Goal: Complete application form: Complete application form

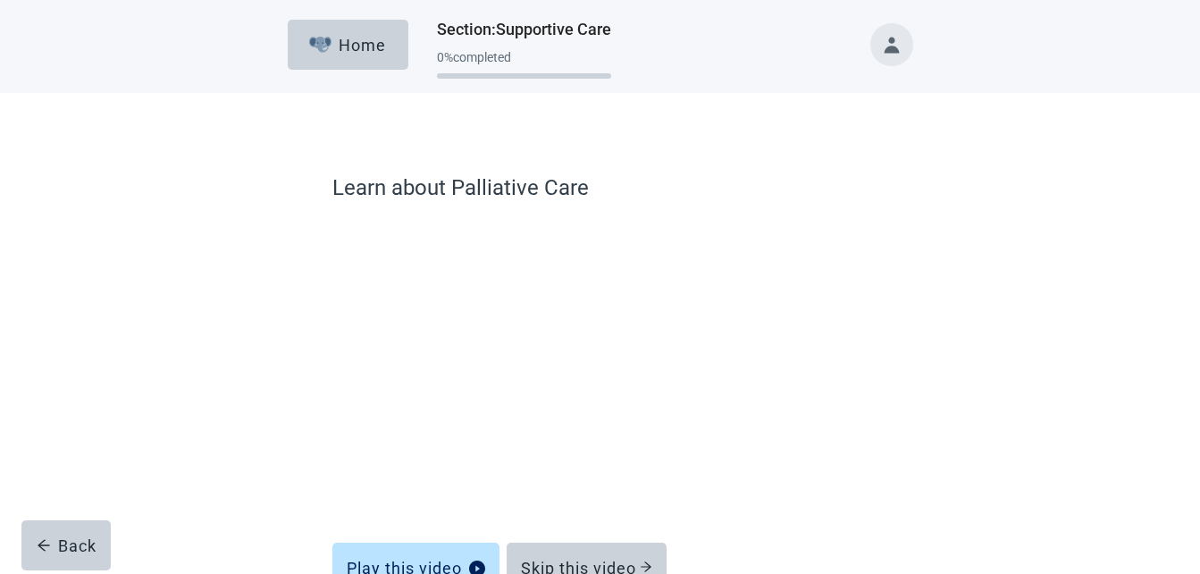
scroll to position [115, 0]
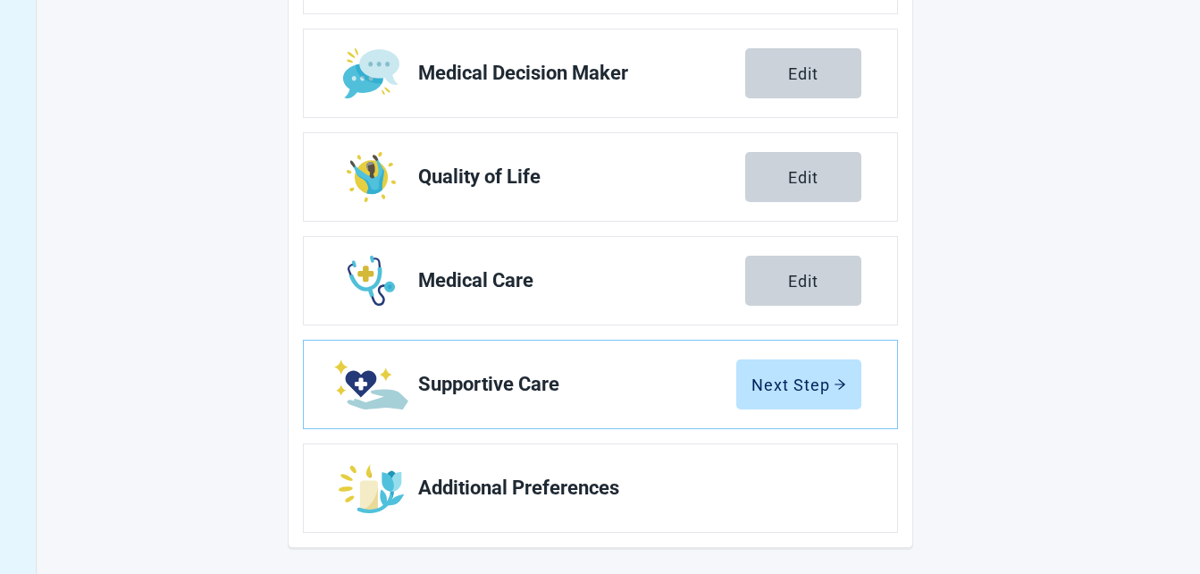
scroll to position [376, 0]
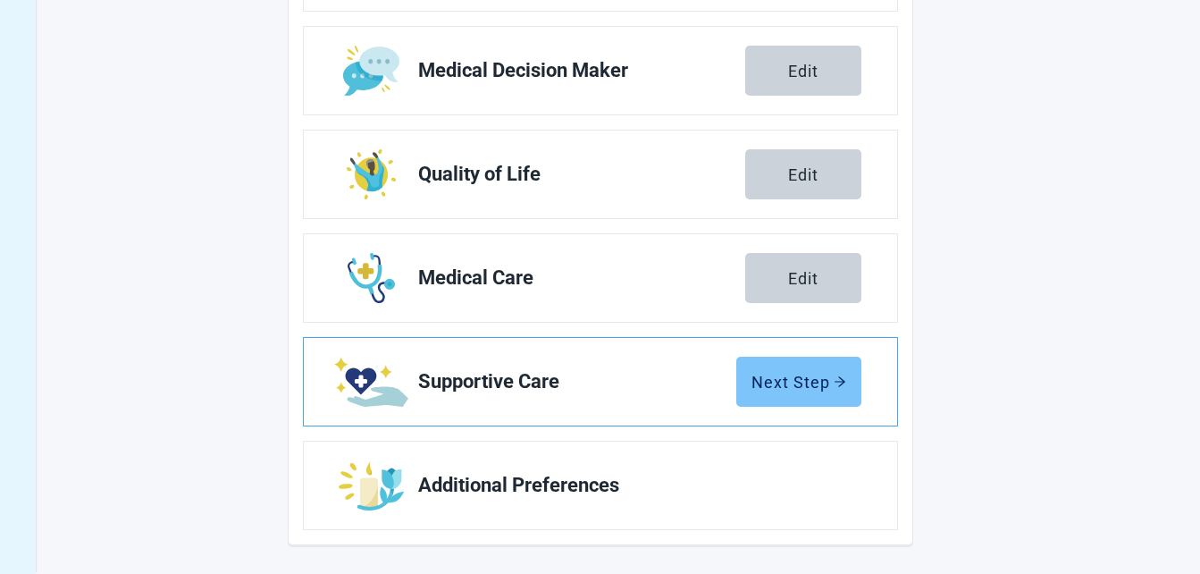
click at [770, 375] on div "Next Step" at bounding box center [798, 382] width 95 height 18
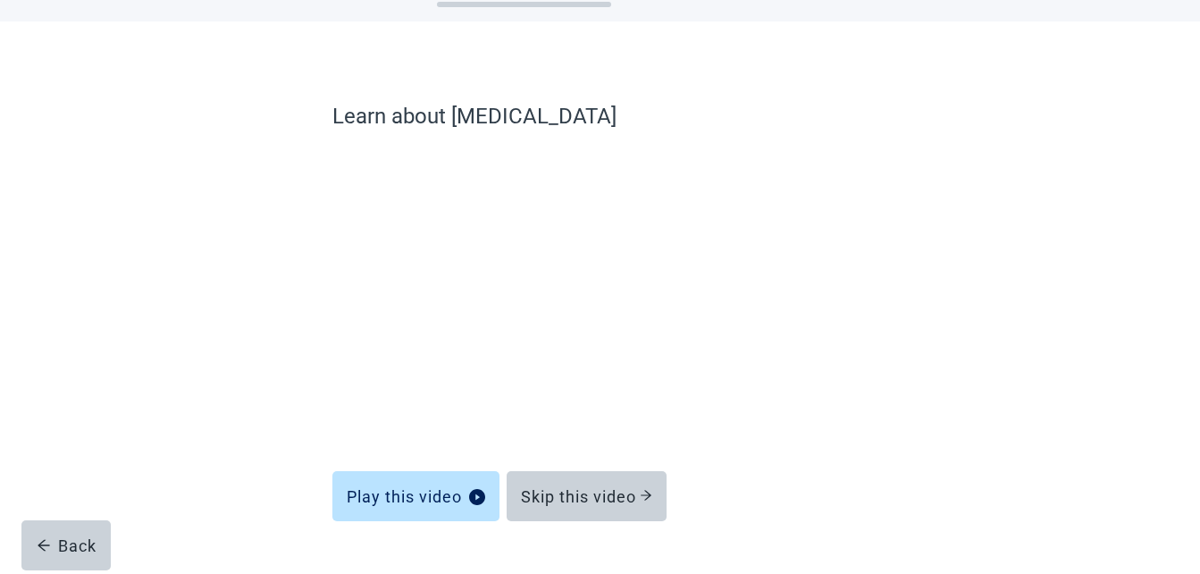
scroll to position [107, 0]
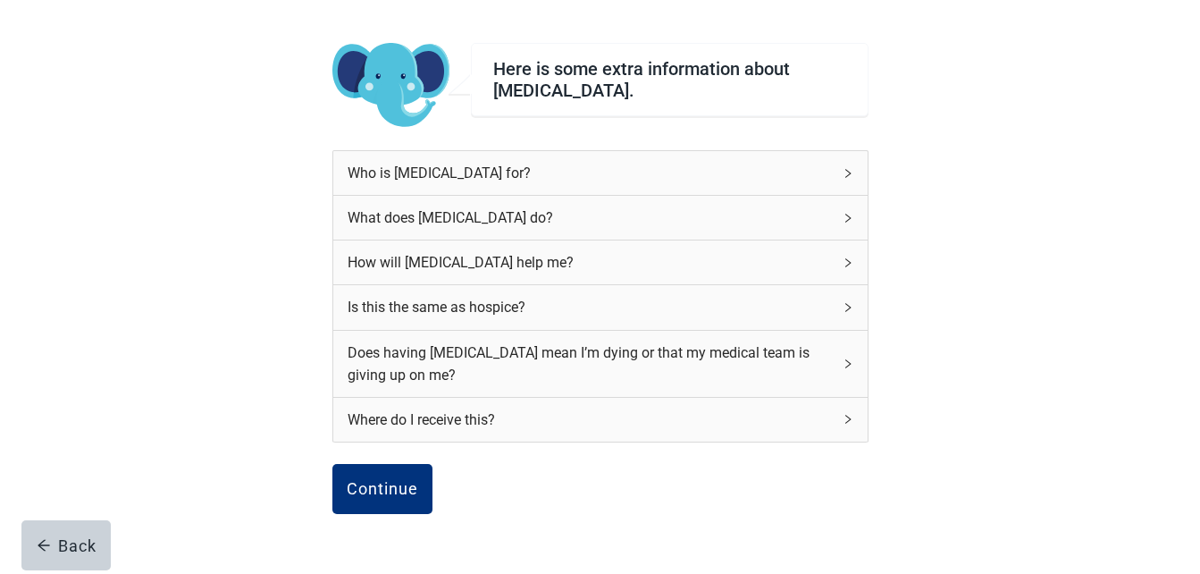
click at [846, 182] on div "Who is [MEDICAL_DATA] for?" at bounding box center [600, 173] width 534 height 44
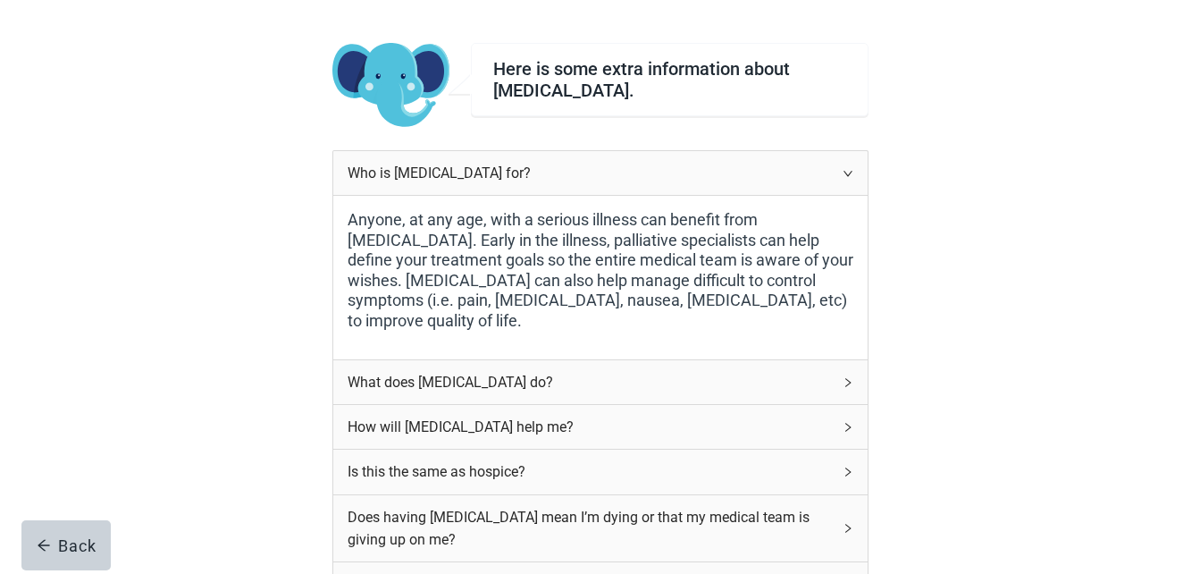
click at [842, 389] on div "What does [MEDICAL_DATA] do?" at bounding box center [600, 382] width 534 height 44
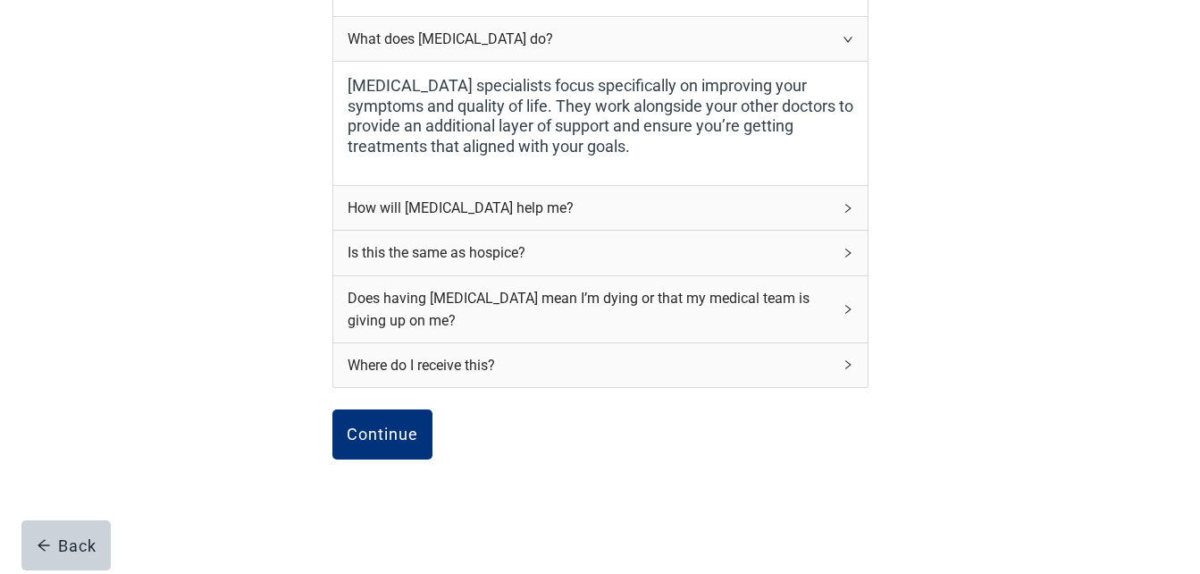
scroll to position [465, 0]
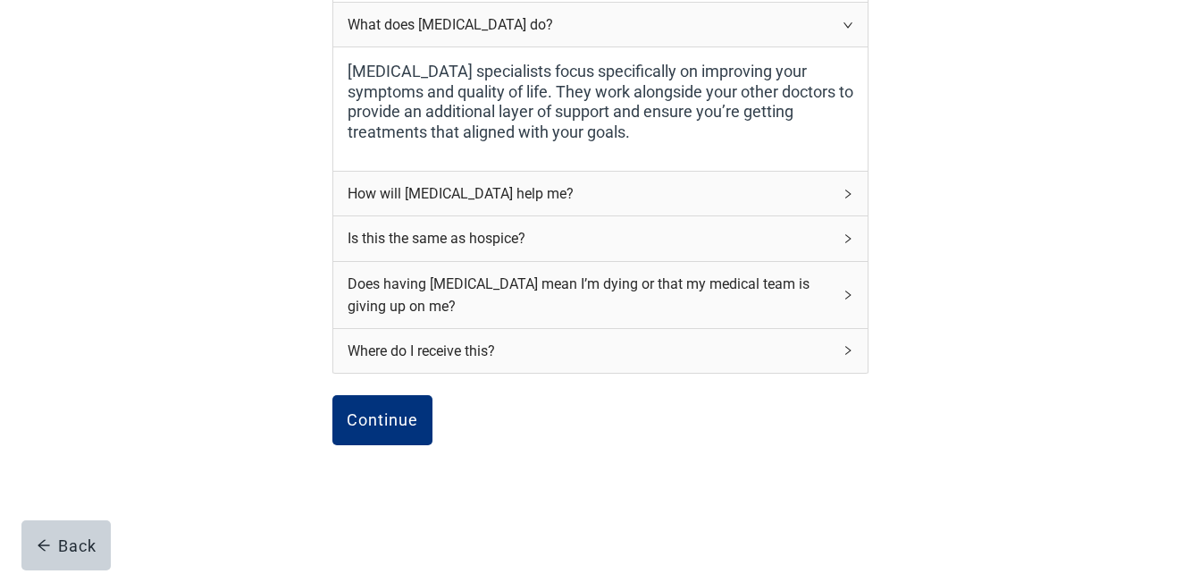
click at [852, 195] on icon "right" at bounding box center [847, 193] width 11 height 11
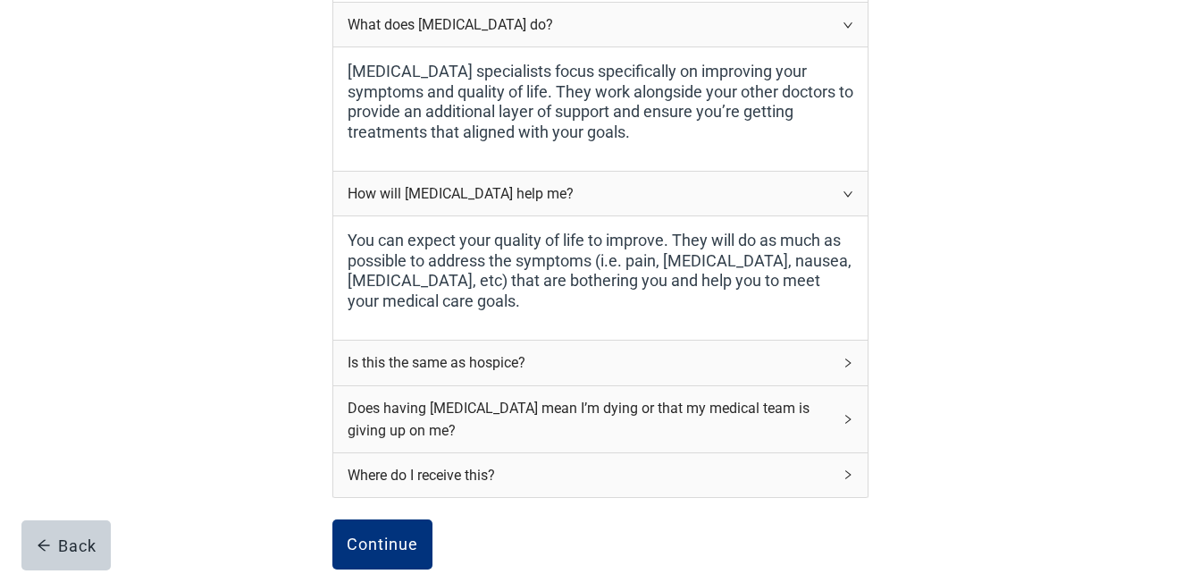
click at [846, 362] on icon "right" at bounding box center [847, 362] width 11 height 11
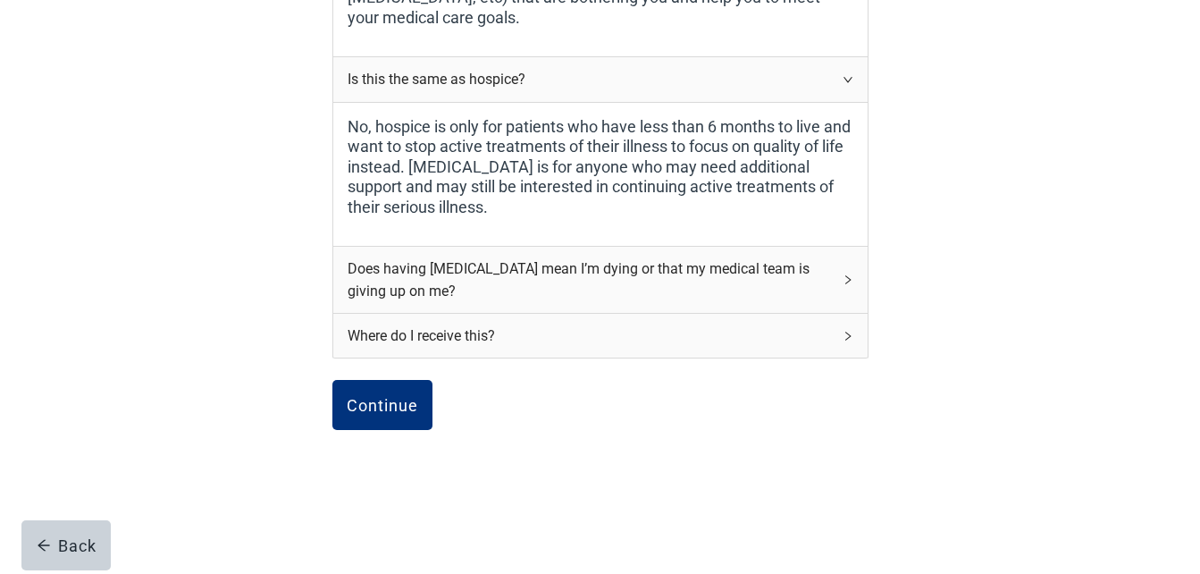
scroll to position [750, 0]
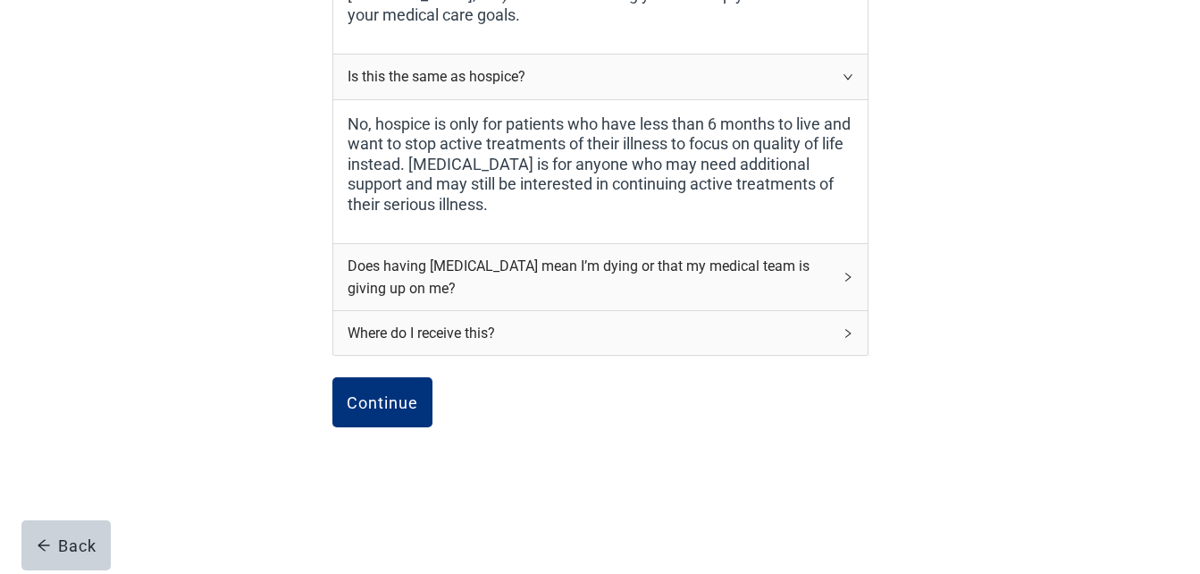
click at [835, 284] on div "Does having [MEDICAL_DATA] mean I’m dying or that my medical team is giving up …" at bounding box center [600, 277] width 534 height 66
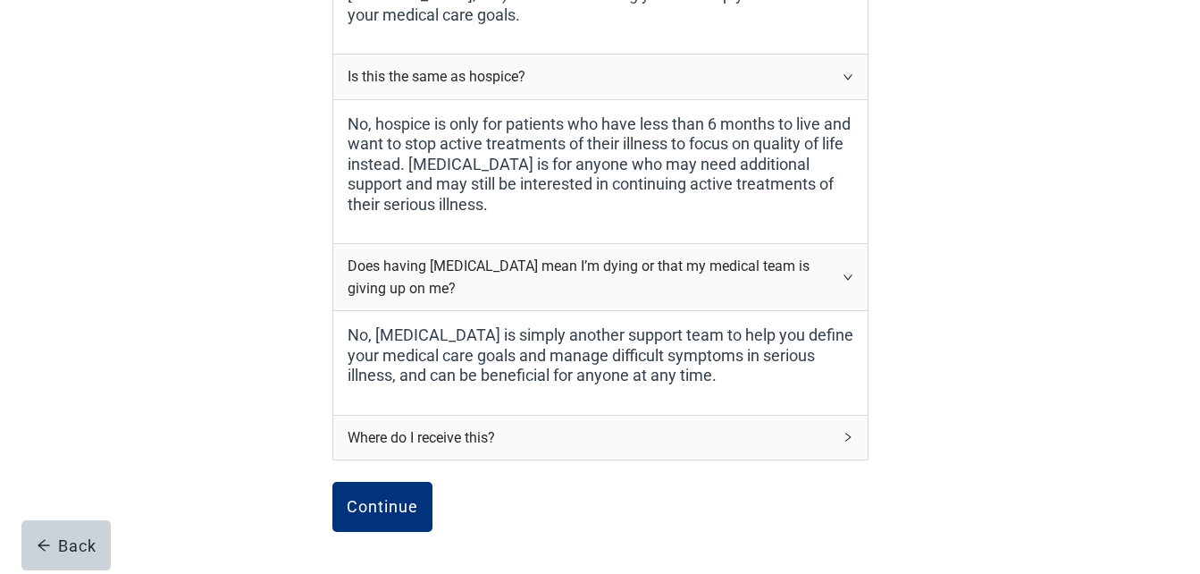
click at [851, 452] on div "Where do I receive this?" at bounding box center [600, 437] width 534 height 44
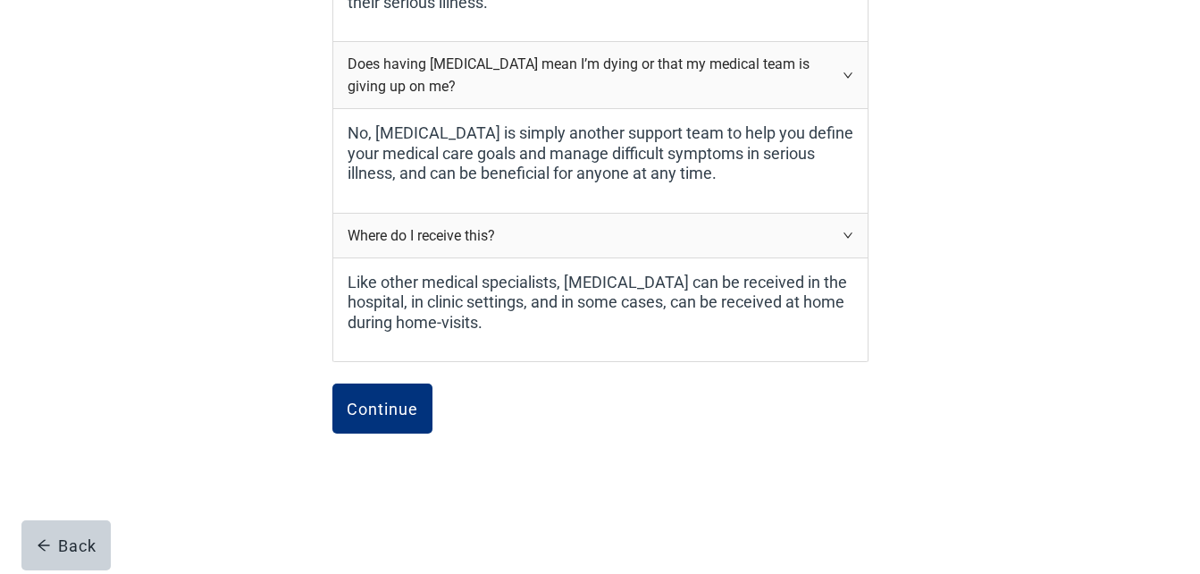
scroll to position [976, 0]
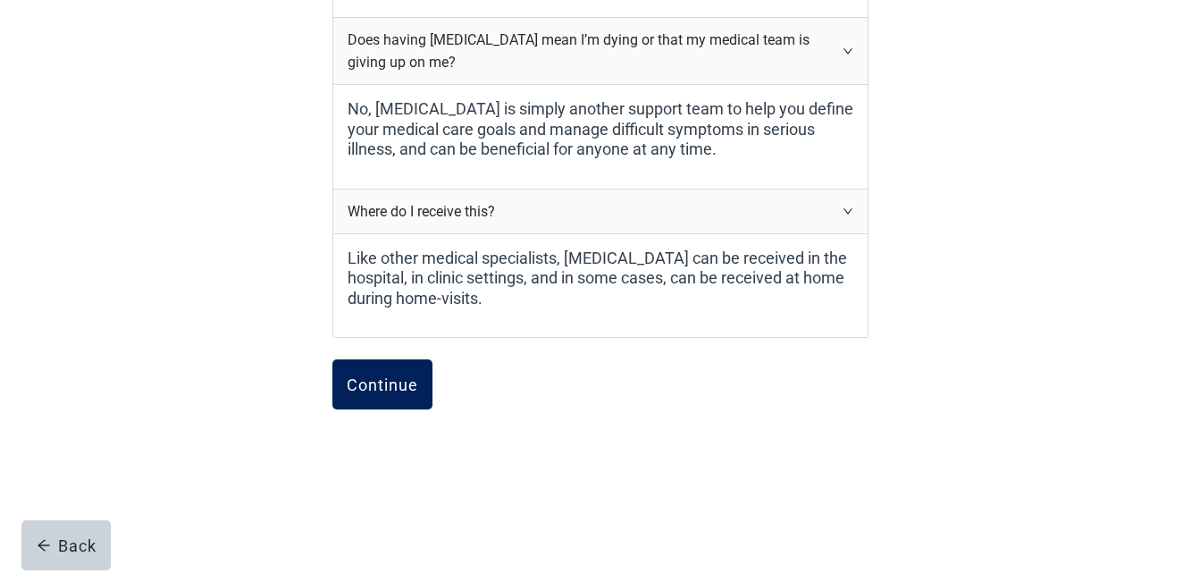
click at [347, 405] on button "Continue" at bounding box center [382, 384] width 100 height 50
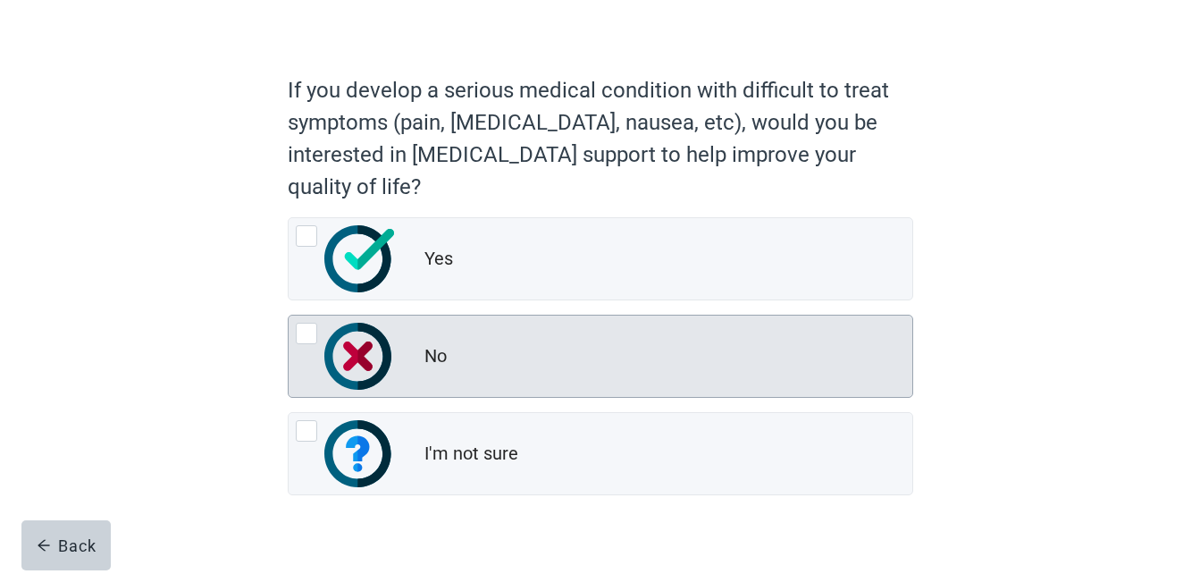
scroll to position [107, 0]
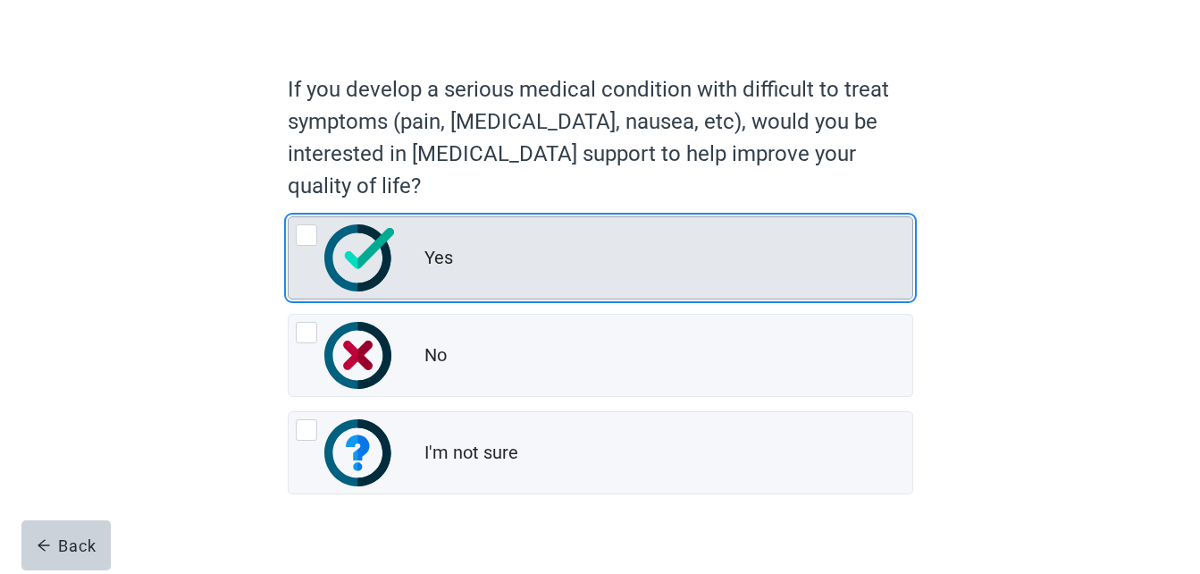
click at [306, 247] on div "Yes, radio button, not checked" at bounding box center [346, 257] width 100 height 67
click at [289, 217] on input "Yes" at bounding box center [288, 216] width 1 height 1
radio input "true"
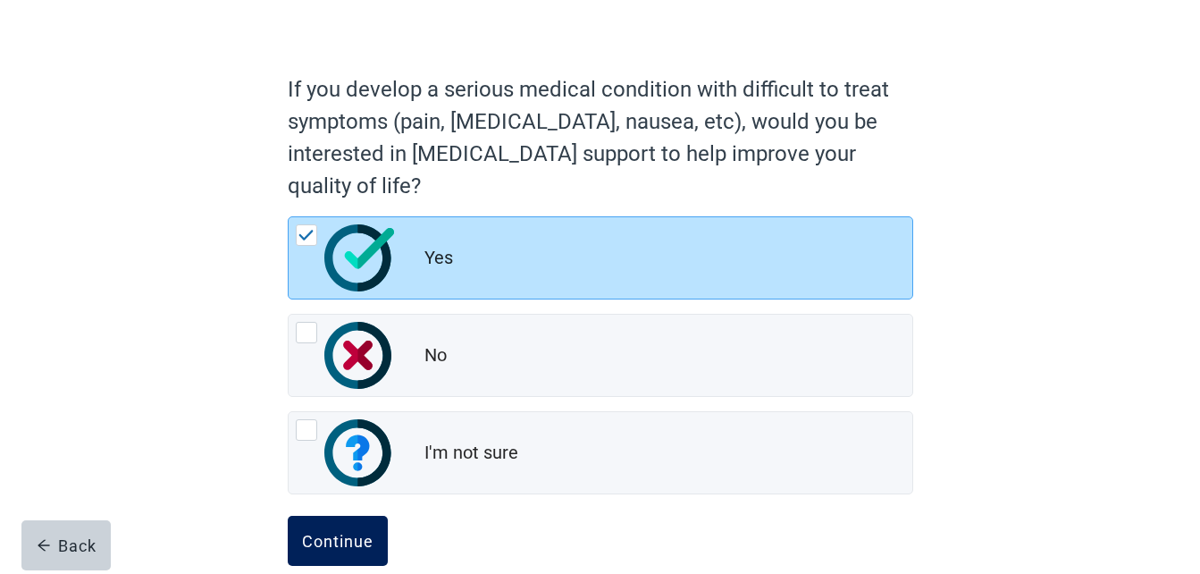
click at [339, 539] on div "Continue" at bounding box center [337, 541] width 71 height 18
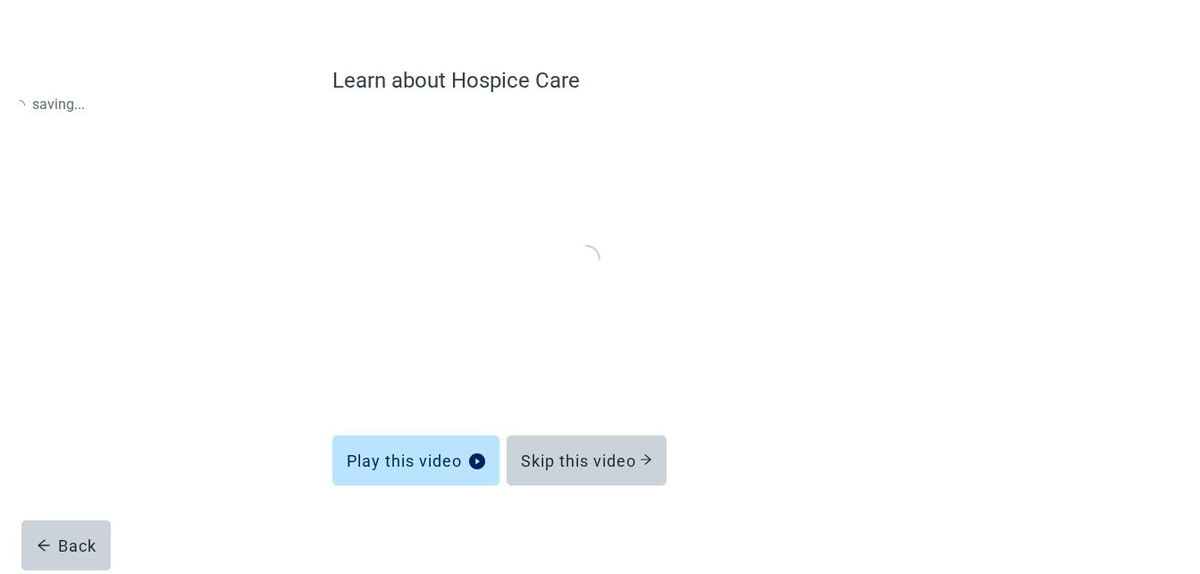
click at [339, 399] on div "Main content" at bounding box center [600, 258] width 536 height 281
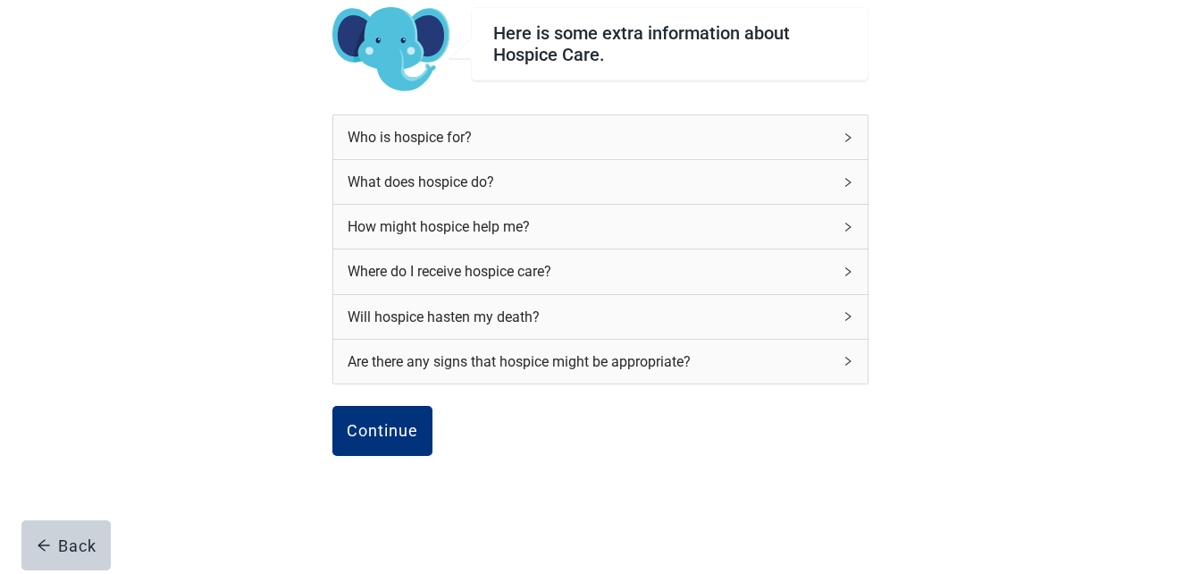
scroll to position [189, 0]
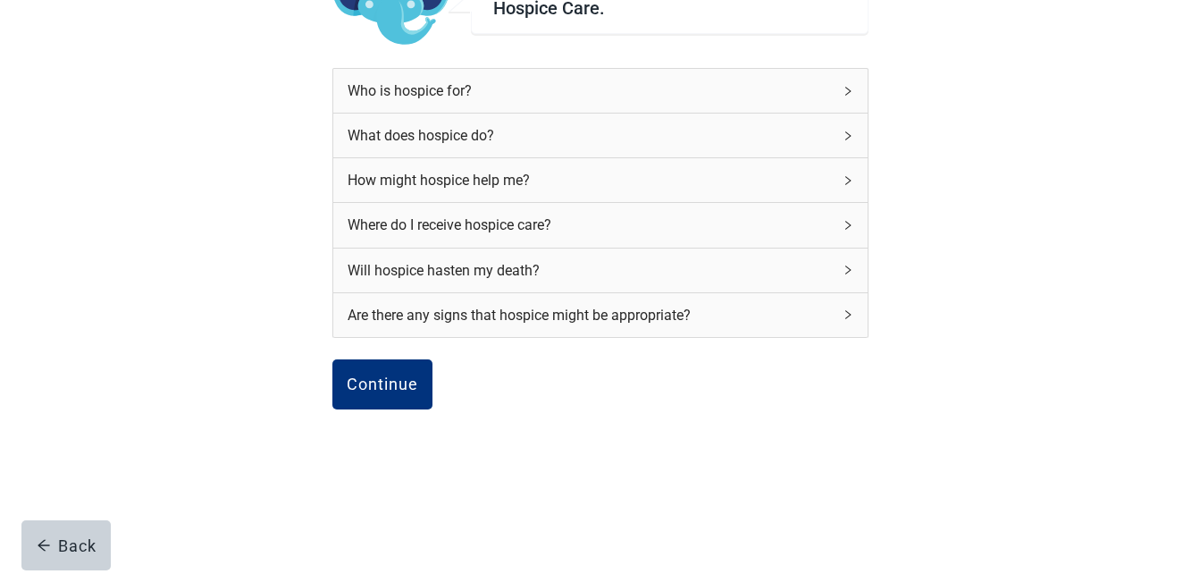
click at [842, 88] on icon "right" at bounding box center [847, 91] width 11 height 11
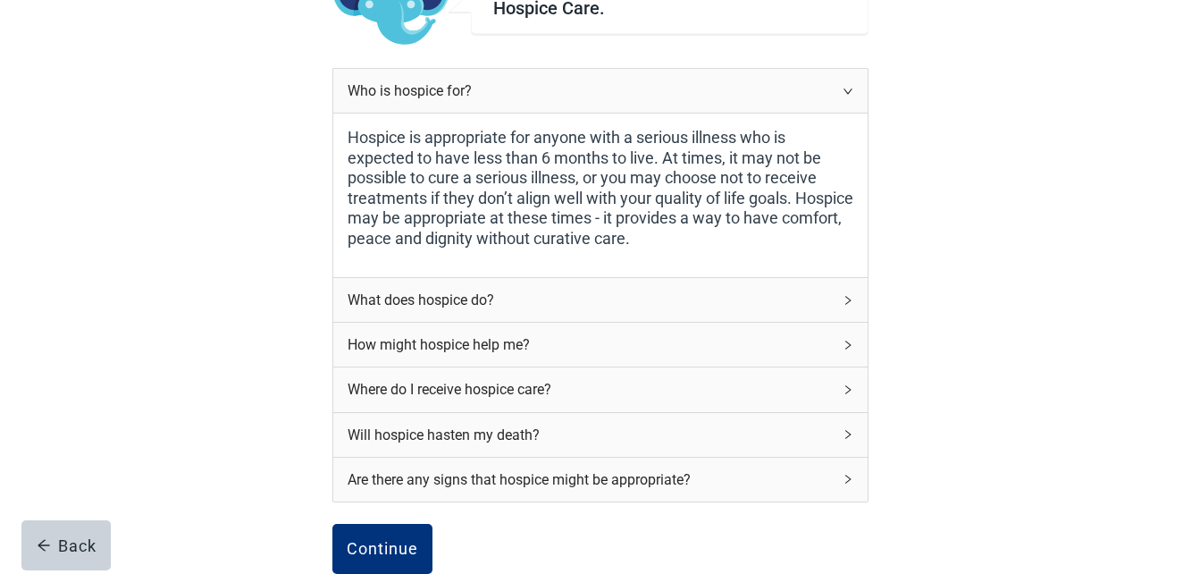
click at [856, 292] on div "What does hospice do?" at bounding box center [600, 300] width 534 height 44
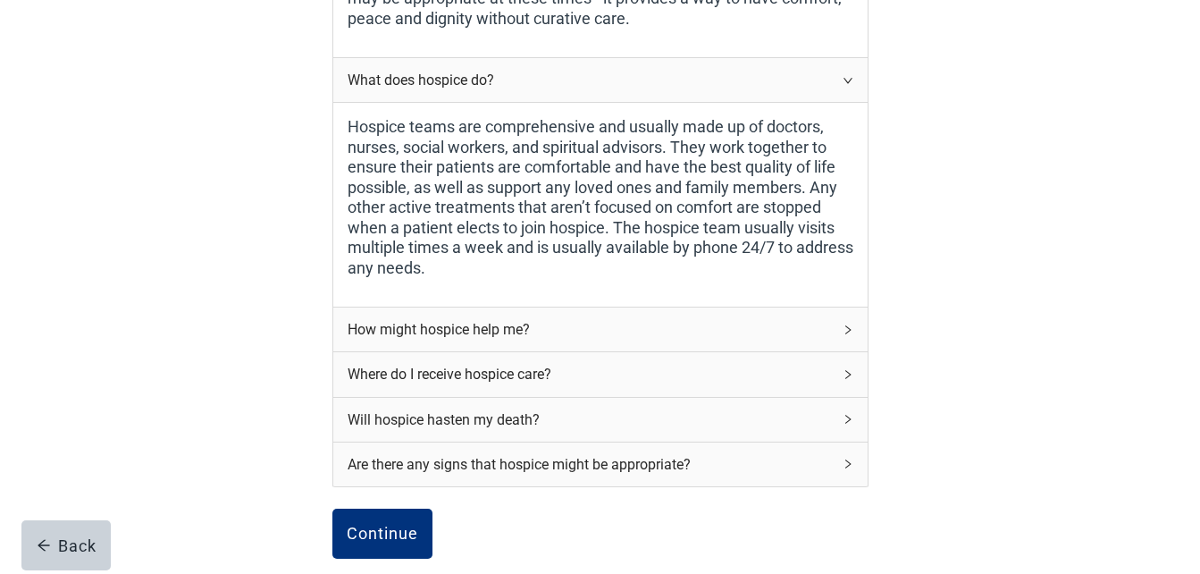
scroll to position [440, 0]
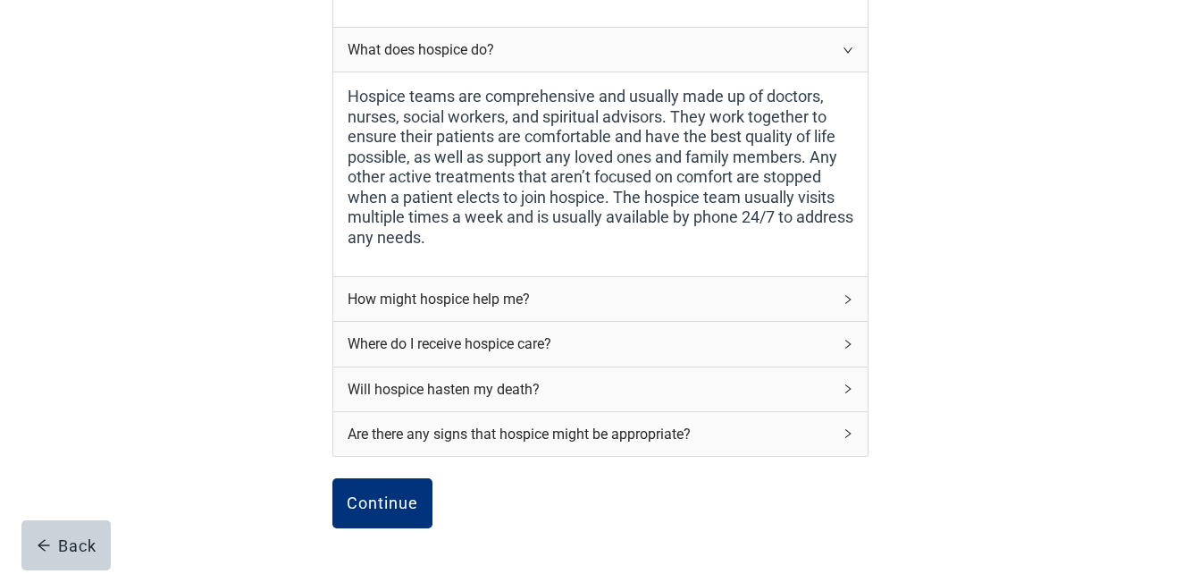
click at [837, 293] on div "How might hospice help me?" at bounding box center [600, 299] width 534 height 44
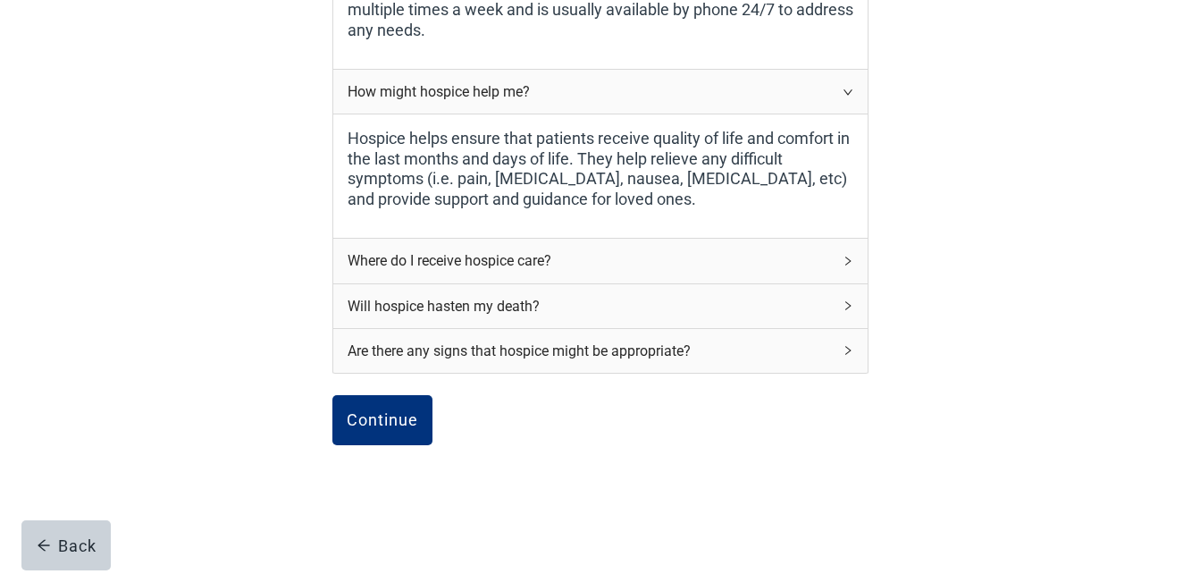
scroll to position [654, 0]
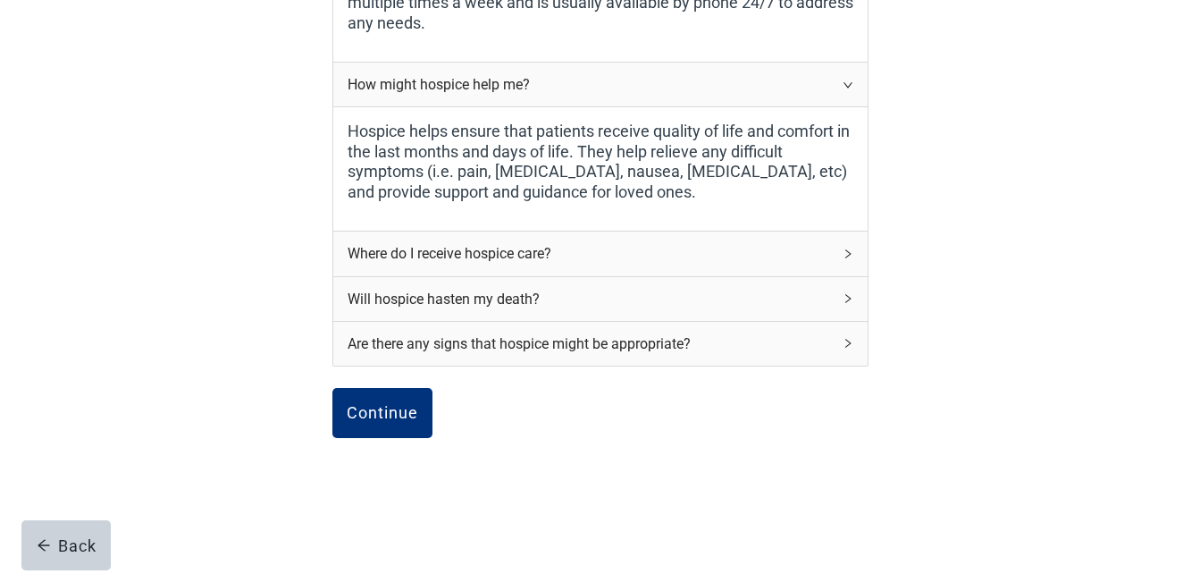
click at [851, 245] on div "Where do I receive hospice care?" at bounding box center [600, 253] width 534 height 44
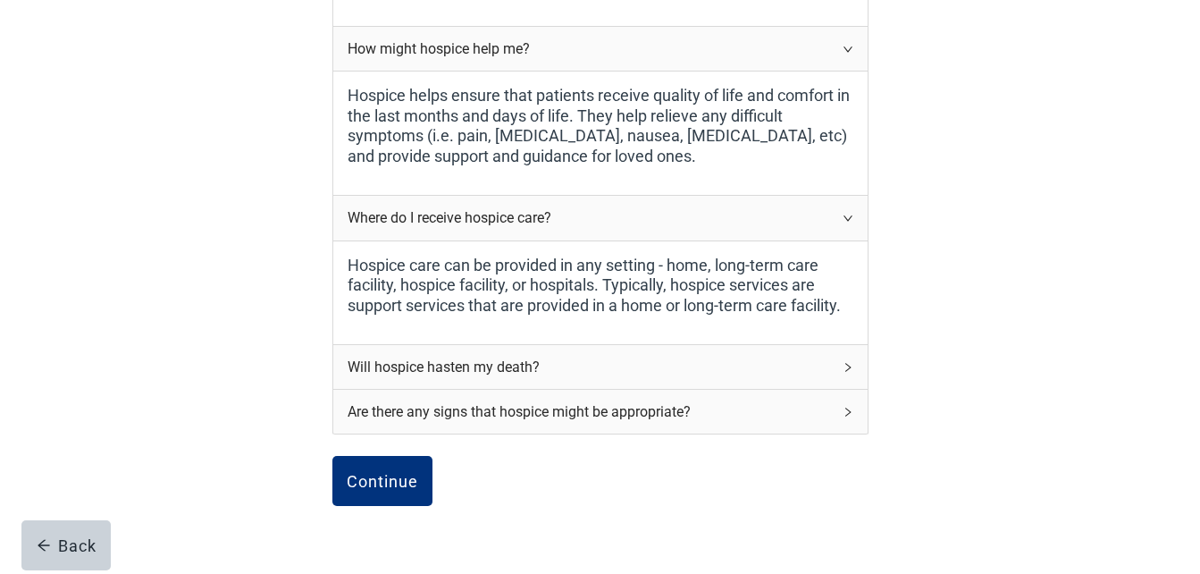
scroll to position [786, 0]
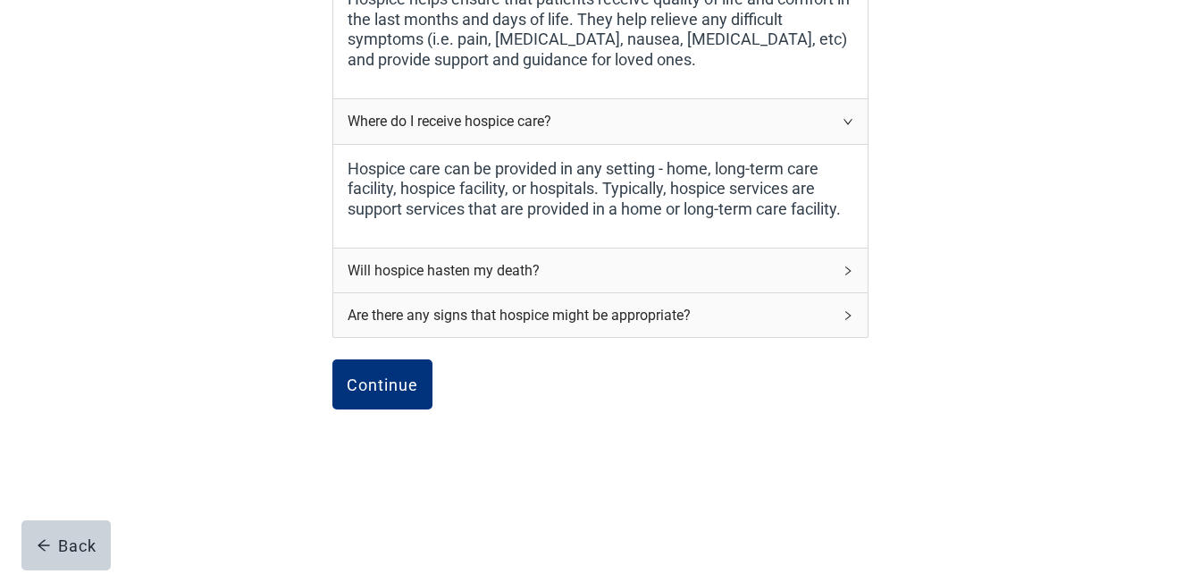
click at [850, 263] on div "Will hospice hasten my death?" at bounding box center [600, 270] width 534 height 44
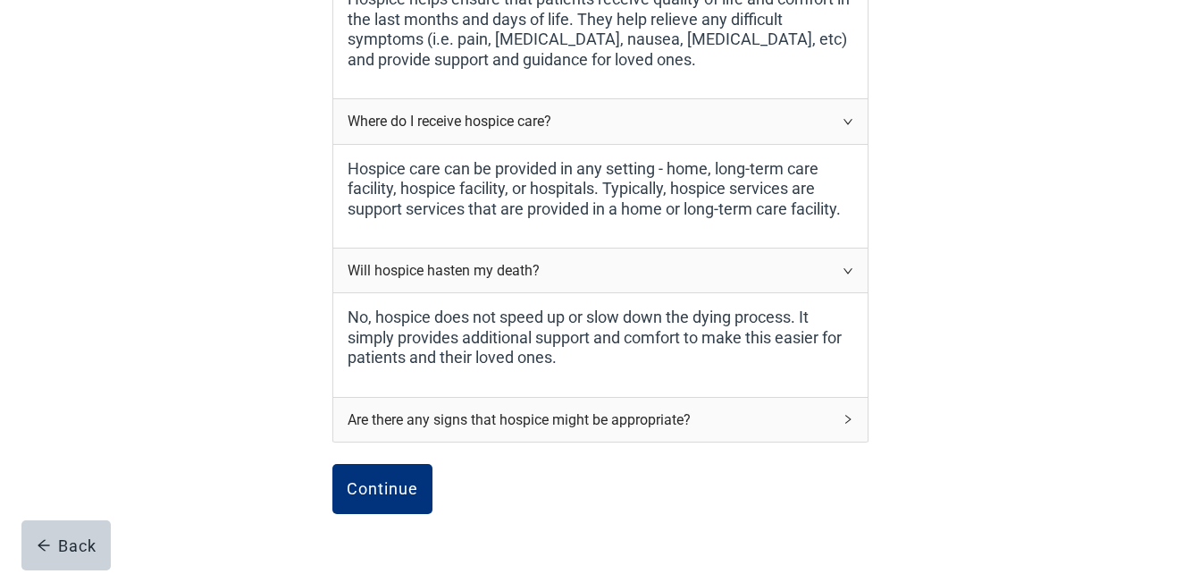
click at [839, 414] on div "Are there any signs that hospice might be appropriate?" at bounding box center [600, 420] width 534 height 44
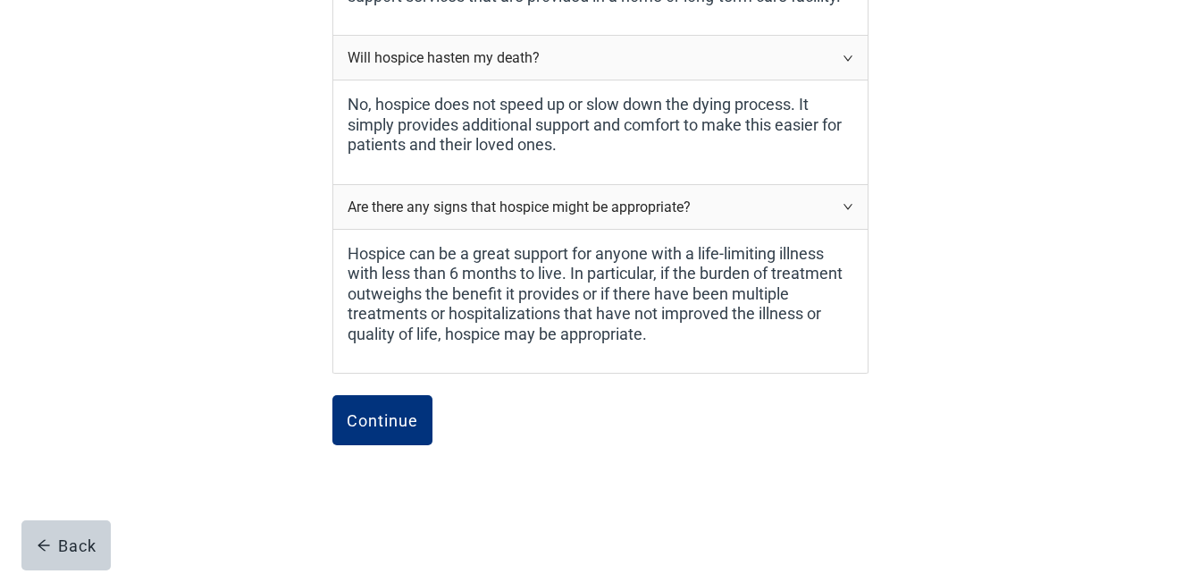
scroll to position [1001, 0]
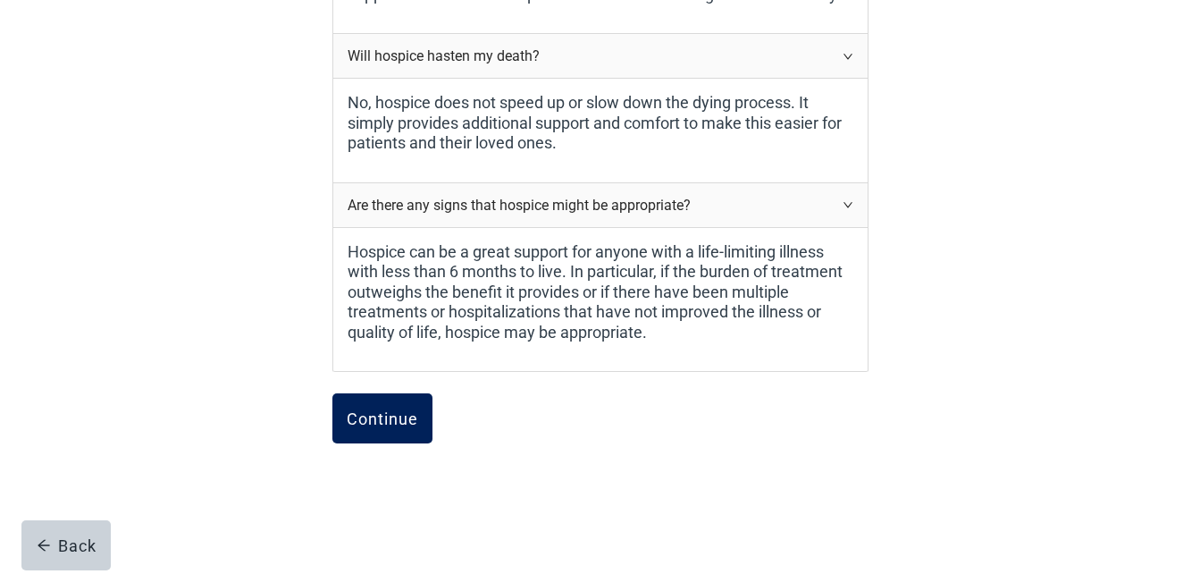
click at [409, 420] on div "Continue" at bounding box center [382, 418] width 71 height 18
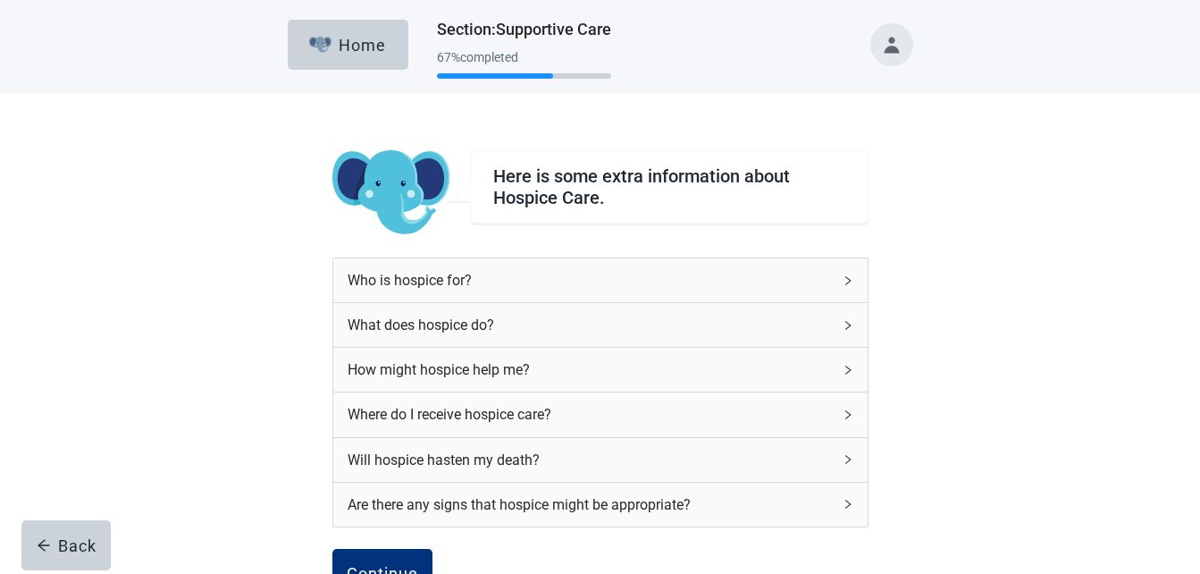
click at [851, 272] on div "Who is hospice for?" at bounding box center [600, 280] width 534 height 44
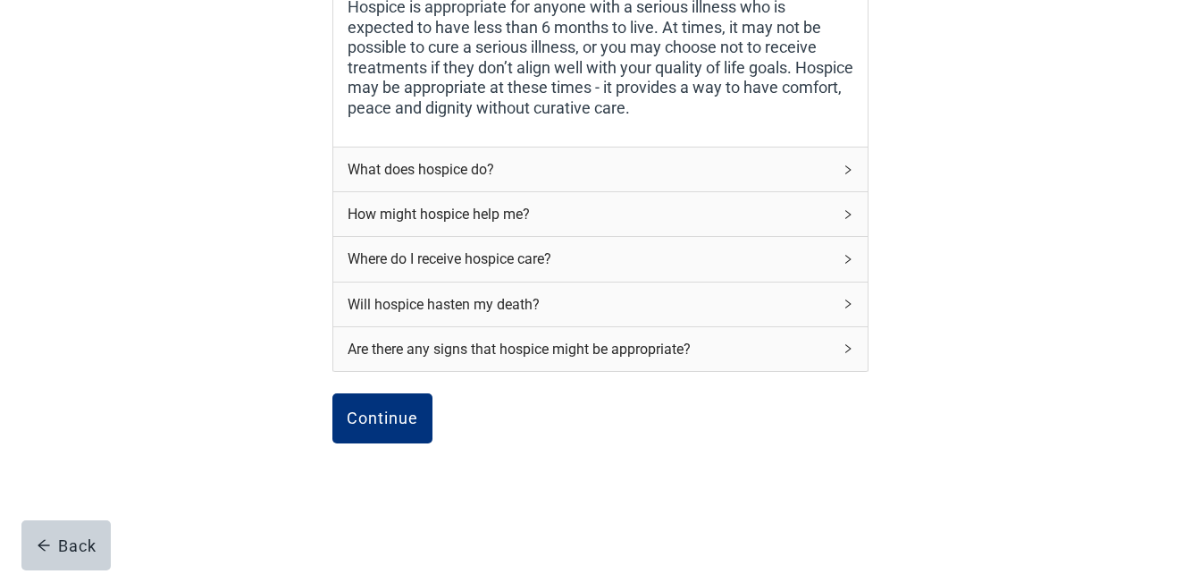
scroll to position [322, 0]
click at [368, 440] on button "Continue" at bounding box center [382, 416] width 100 height 50
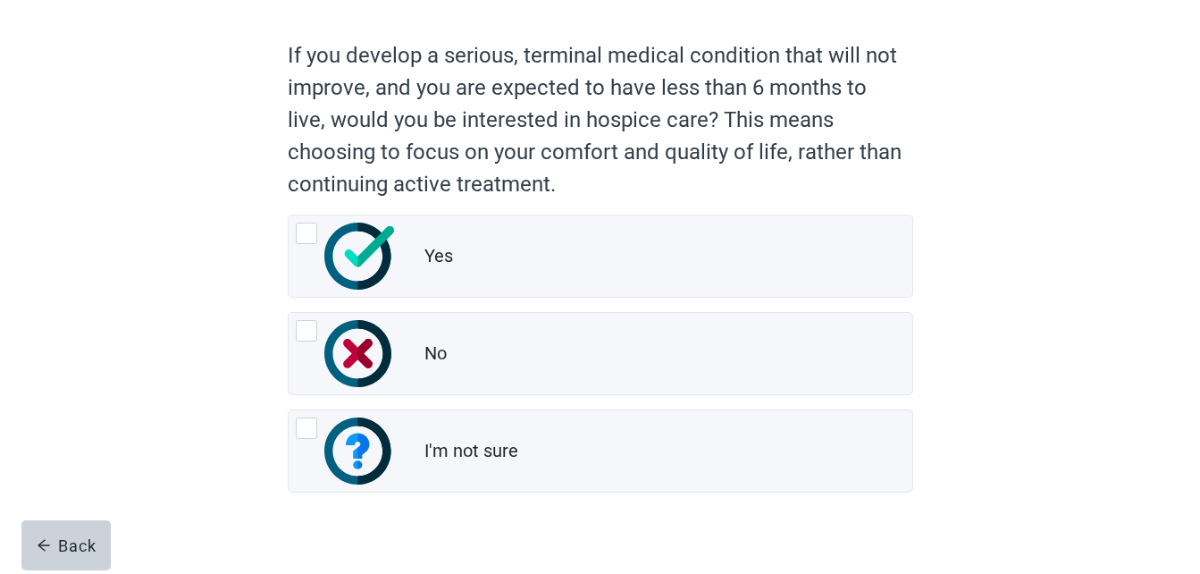
scroll to position [143, 0]
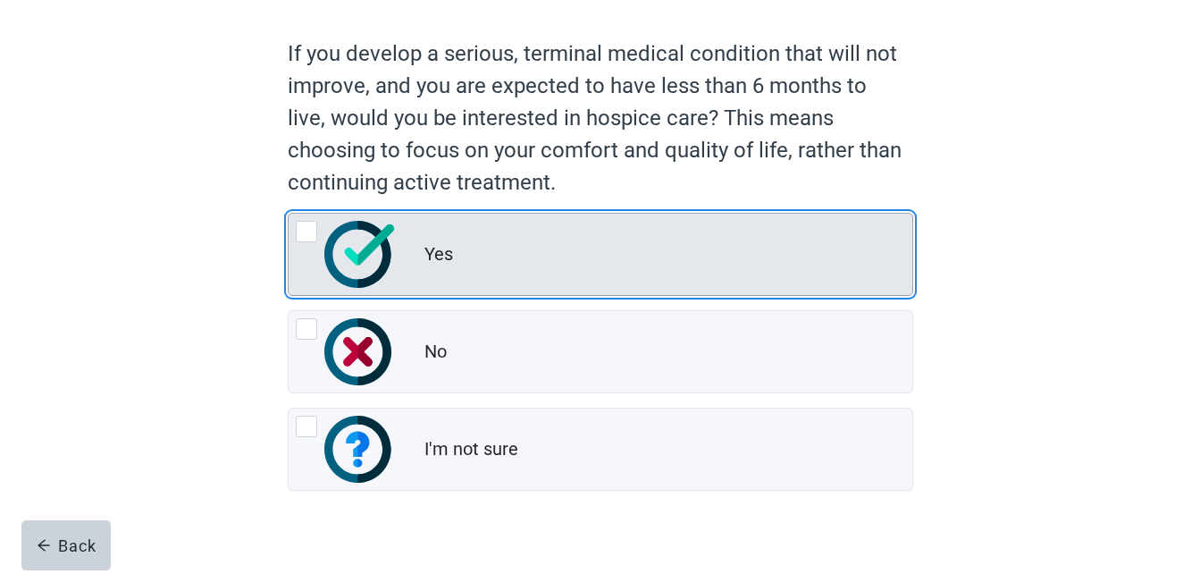
click at [306, 224] on div "Yes, radio button, not checked" at bounding box center [306, 231] width 21 height 21
click at [289, 214] on input "Yes" at bounding box center [288, 213] width 1 height 1
radio input "true"
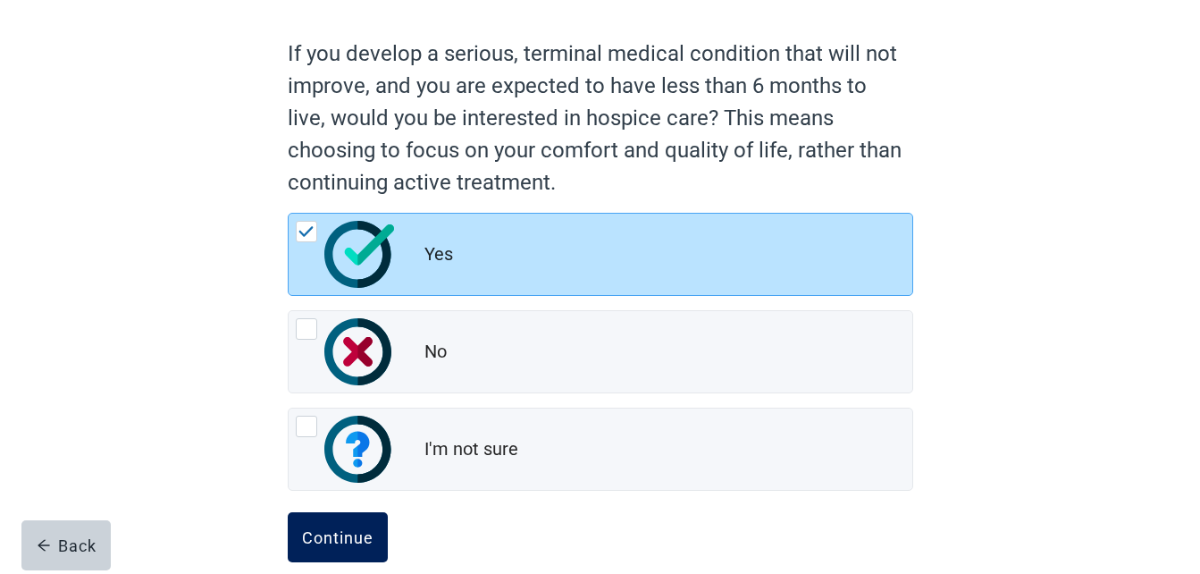
click at [310, 543] on div "Continue" at bounding box center [337, 537] width 71 height 18
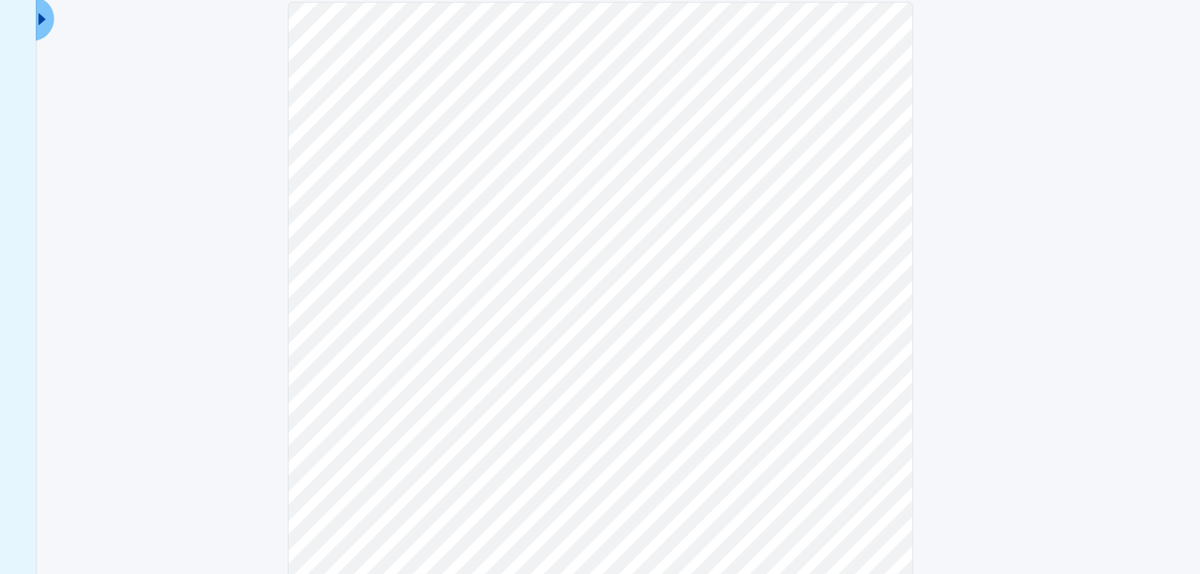
scroll to position [214, 0]
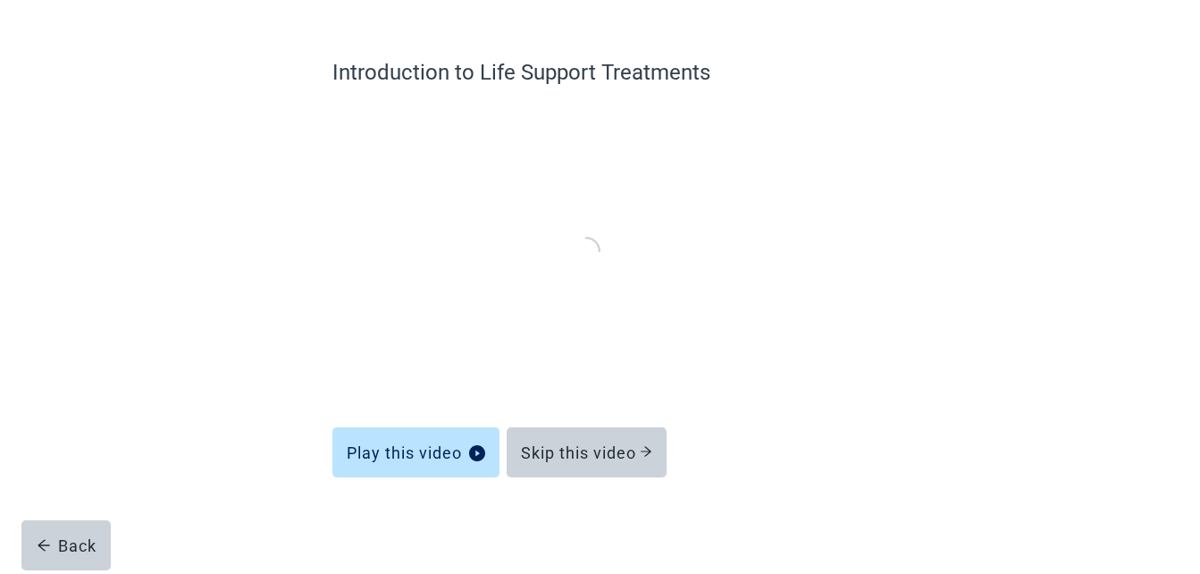
scroll to position [115, 0]
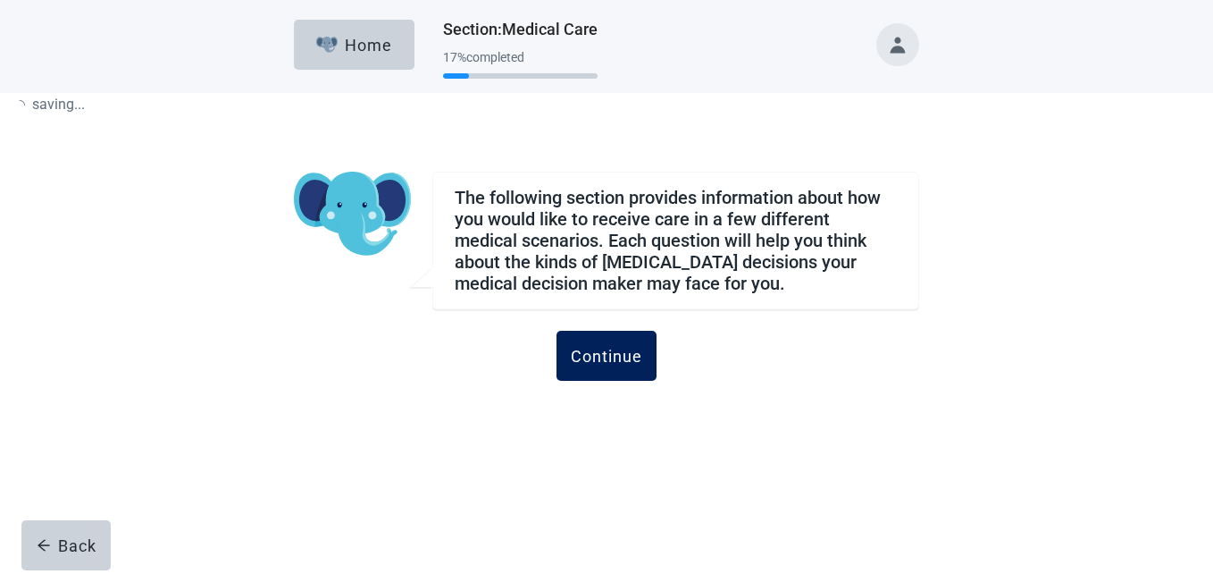
click at [620, 335] on button "Continue" at bounding box center [607, 356] width 100 height 50
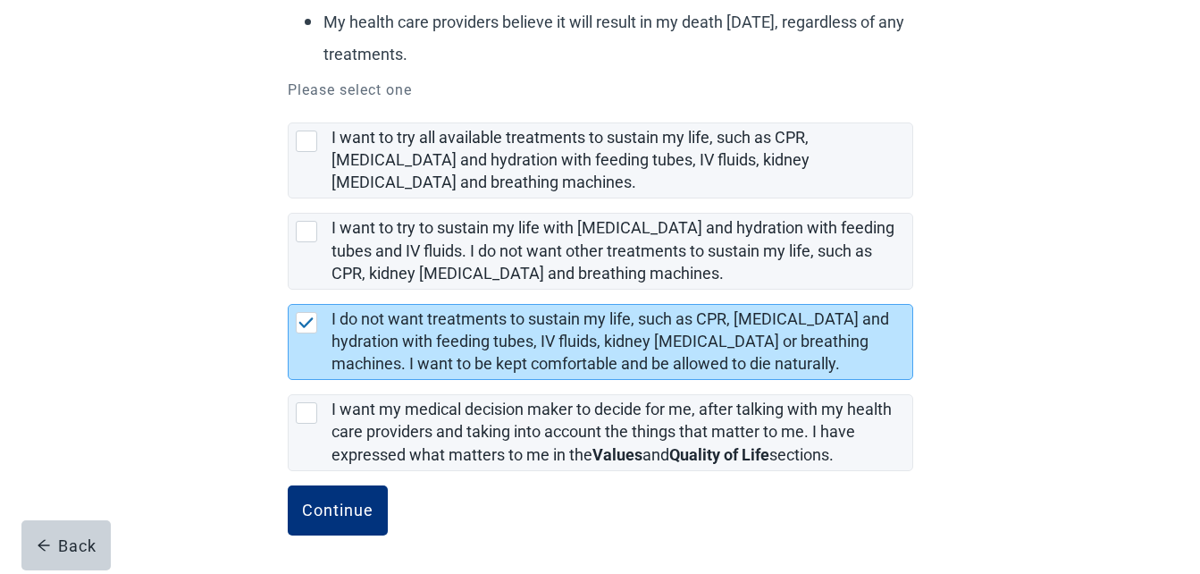
scroll to position [369, 0]
click at [314, 507] on div "Continue" at bounding box center [337, 509] width 71 height 18
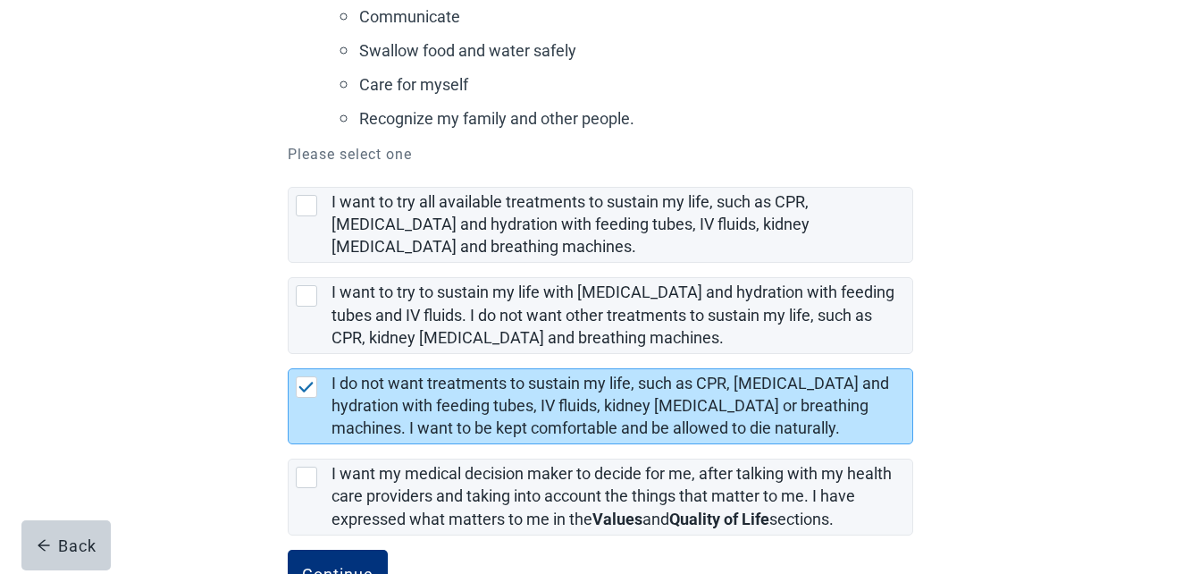
scroll to position [531, 0]
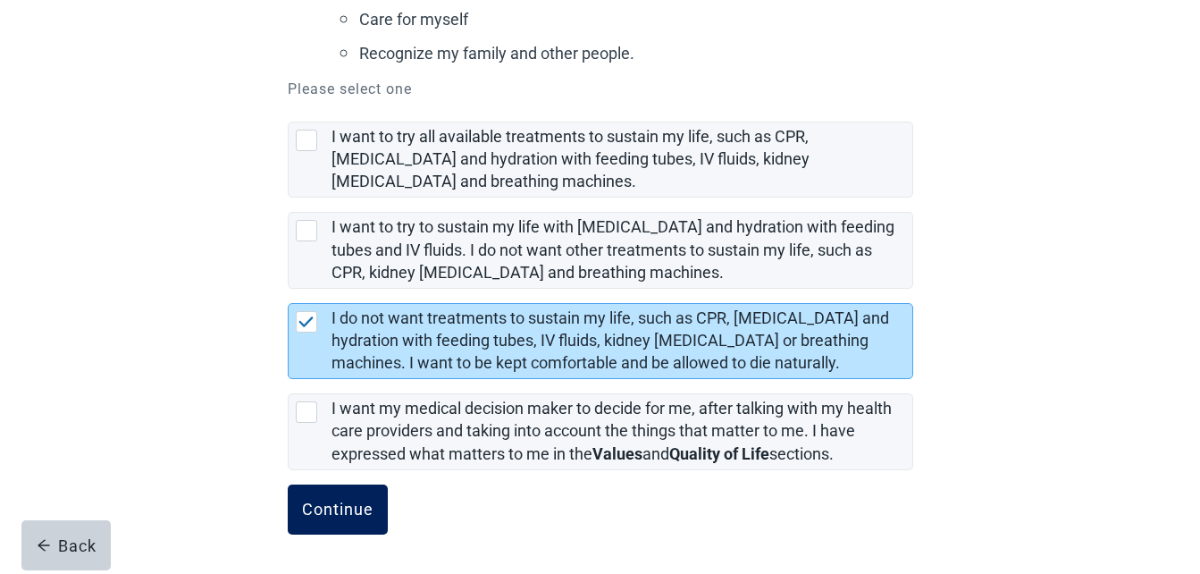
click at [321, 517] on div "Continue" at bounding box center [337, 509] width 71 height 18
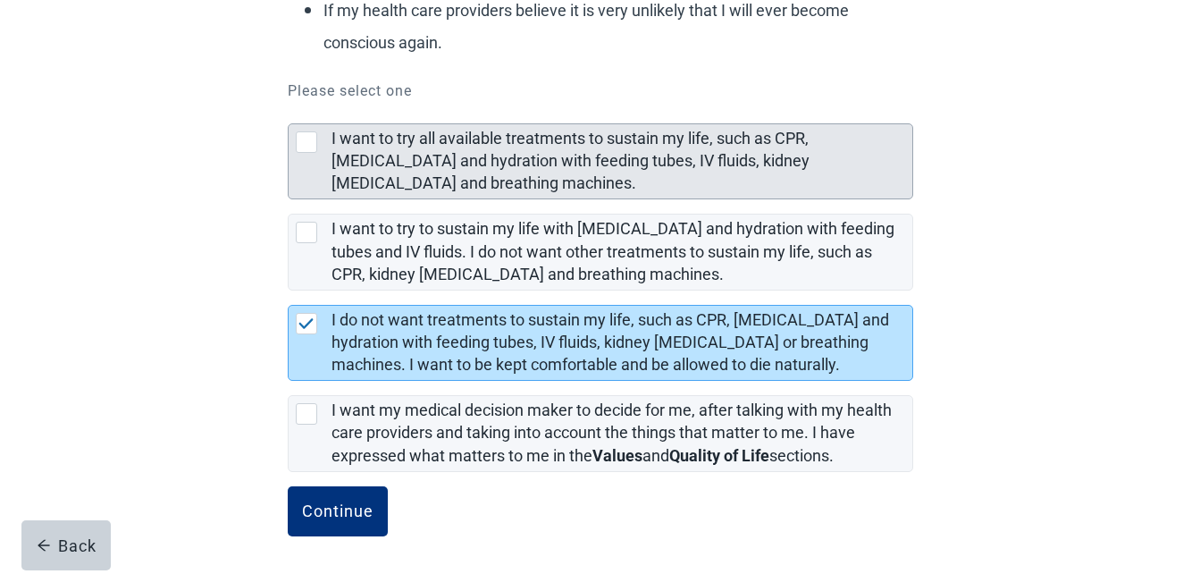
scroll to position [341, 0]
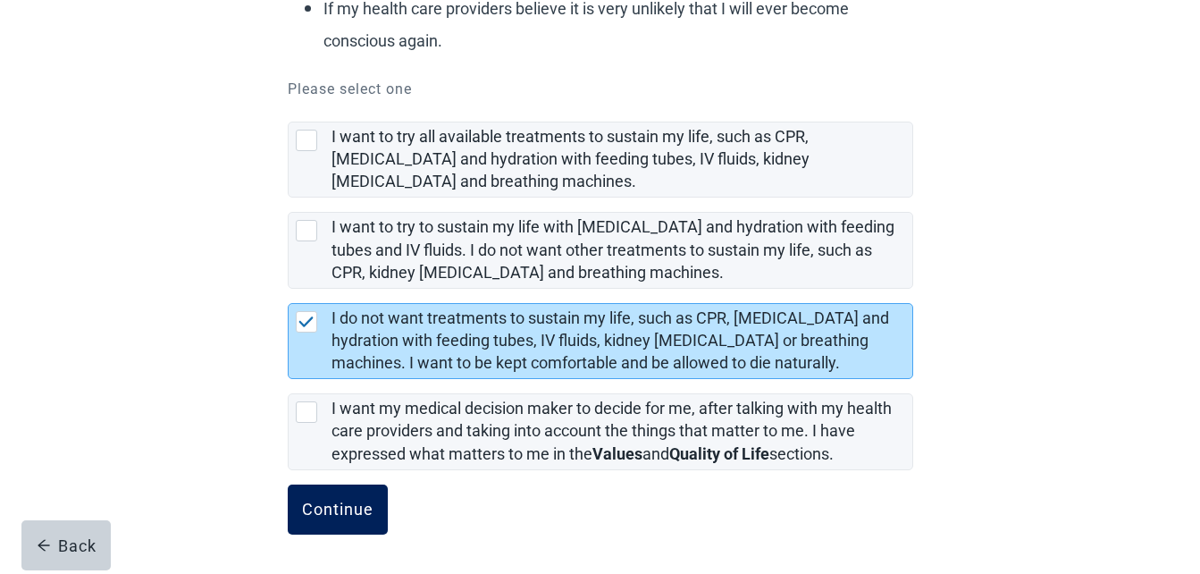
click at [330, 518] on div "Continue" at bounding box center [337, 509] width 71 height 18
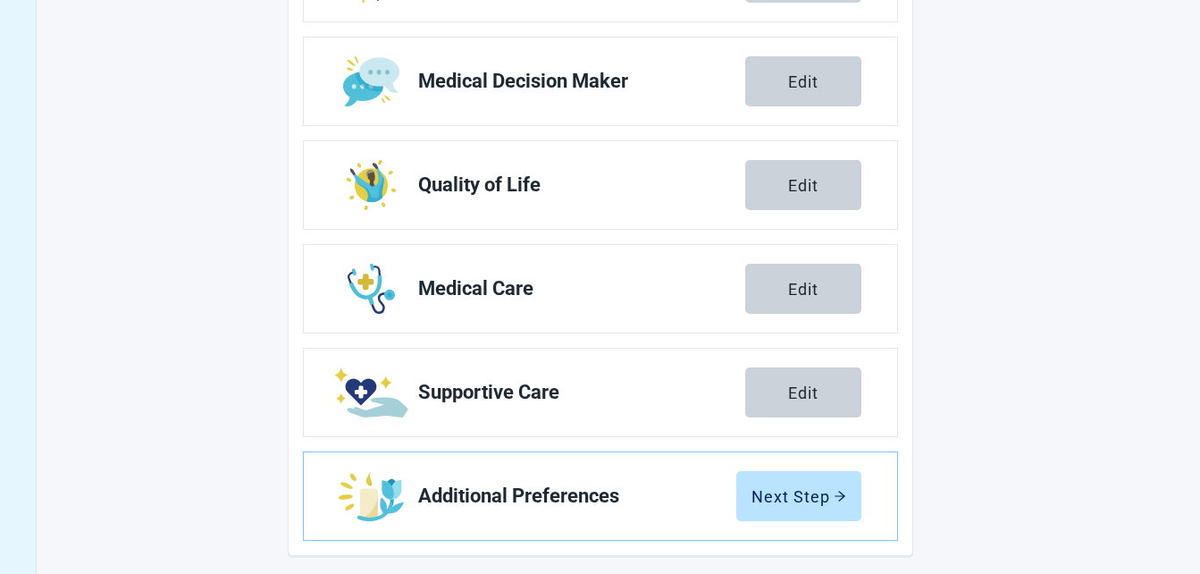
scroll to position [376, 0]
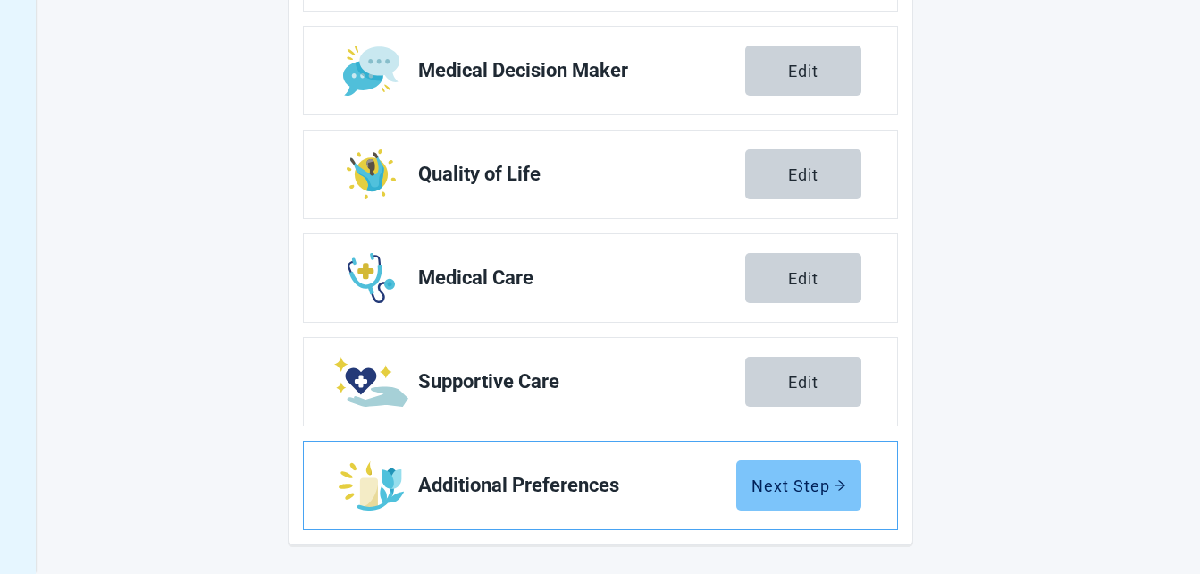
click at [794, 495] on button "Next Step" at bounding box center [798, 485] width 125 height 50
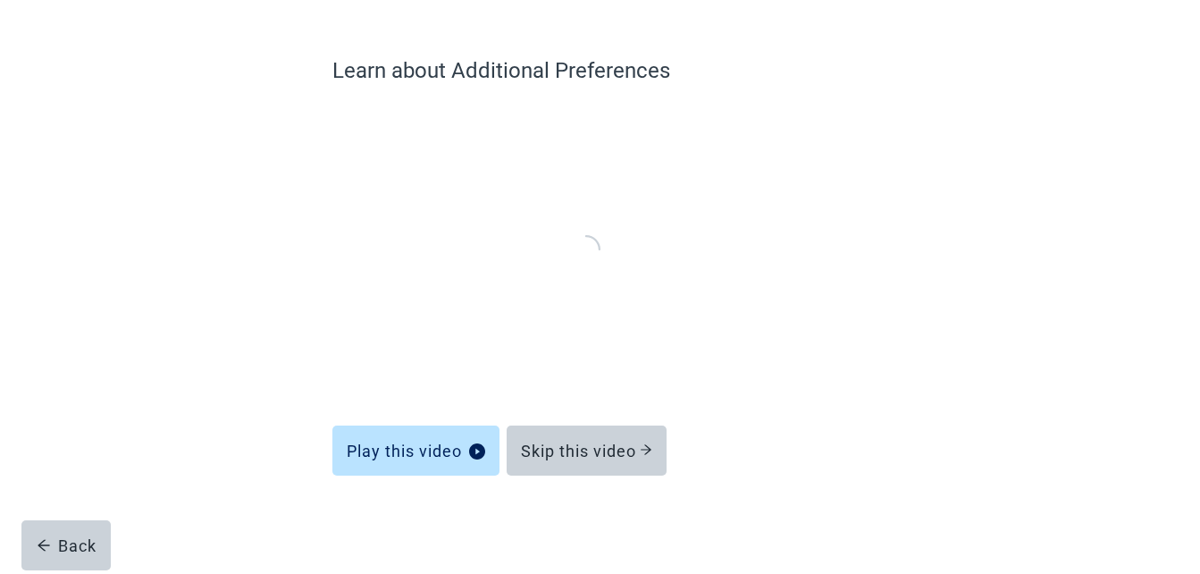
scroll to position [115, 0]
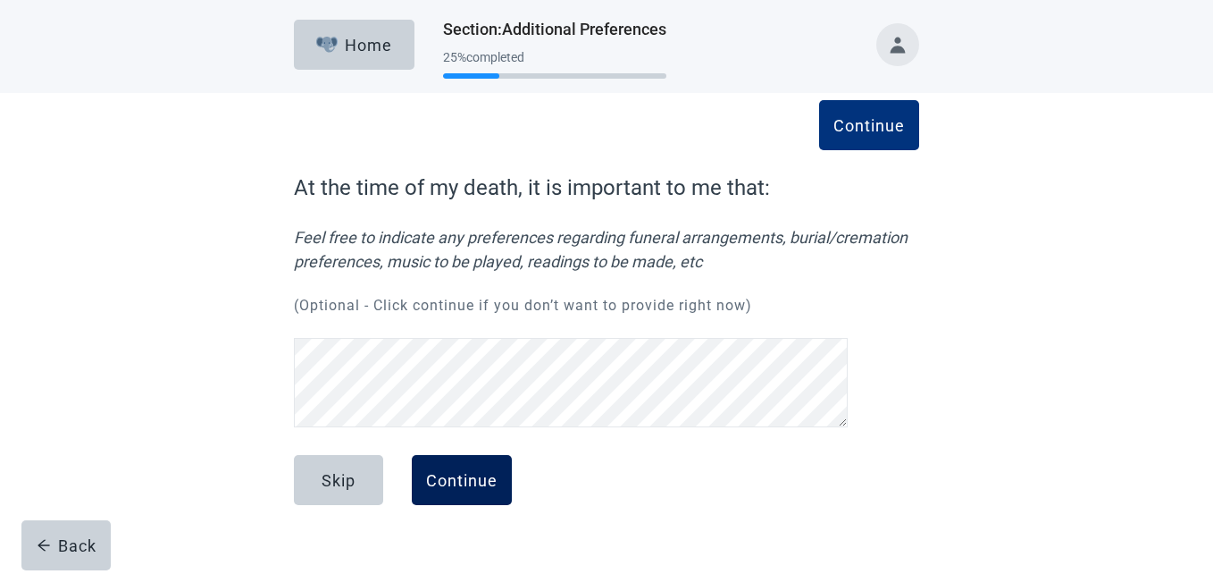
click at [437, 473] on div "Continue" at bounding box center [461, 480] width 71 height 18
drag, startPoint x: 1200, startPoint y: 323, endPoint x: 1194, endPoint y: 369, distance: 46.0
click at [1194, 369] on main "Continue At the time of my death, it is important to me that: Feel free to indi…" at bounding box center [606, 318] width 1213 height 451
click at [450, 479] on div "Continue" at bounding box center [461, 480] width 71 height 18
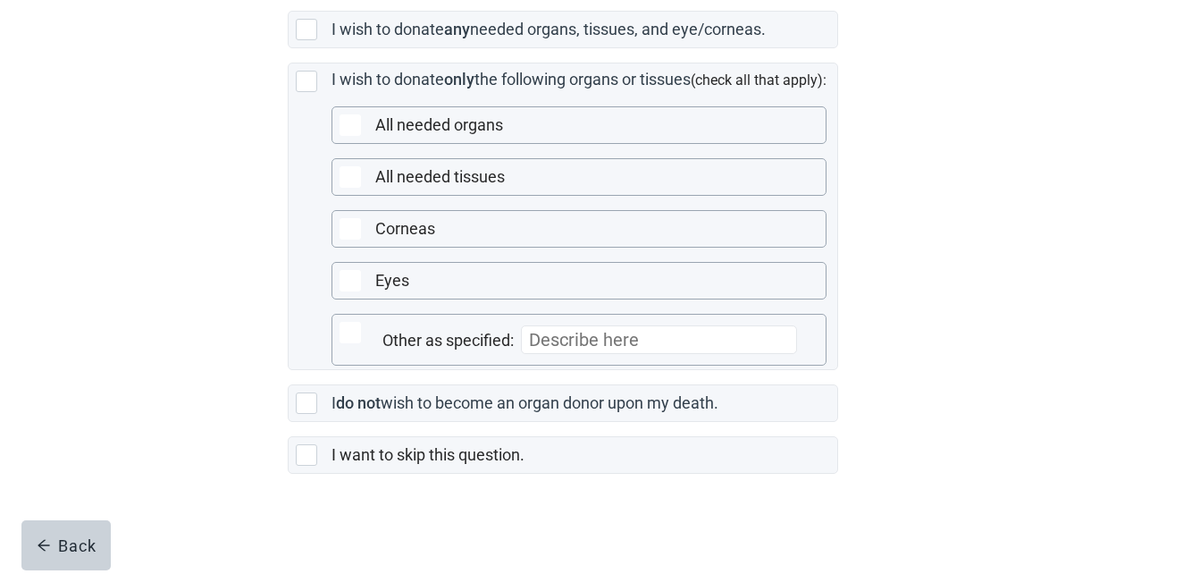
scroll to position [511, 0]
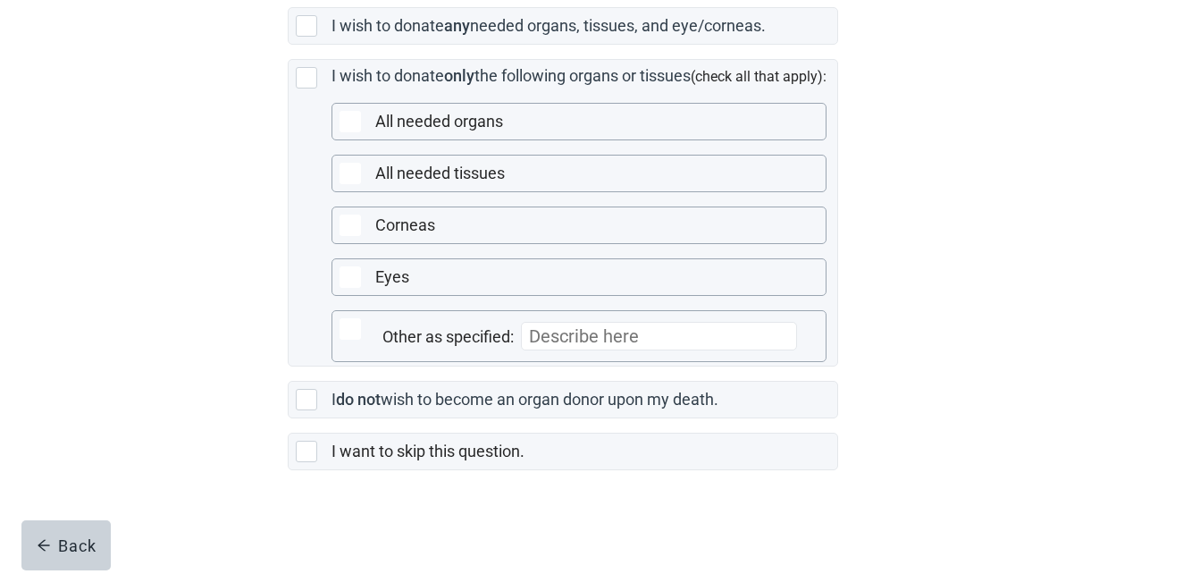
click at [983, 321] on div "In the event of my death, these are the instructions to be followed regarding m…" at bounding box center [600, 81] width 1080 height 984
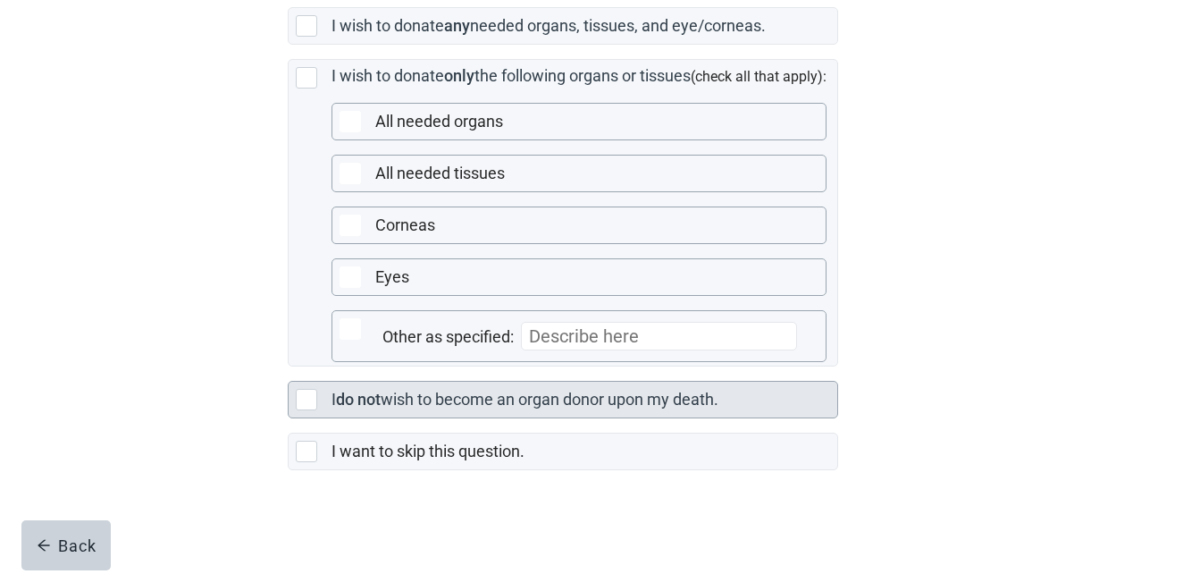
click at [310, 410] on div "Main content" at bounding box center [306, 399] width 21 height 21
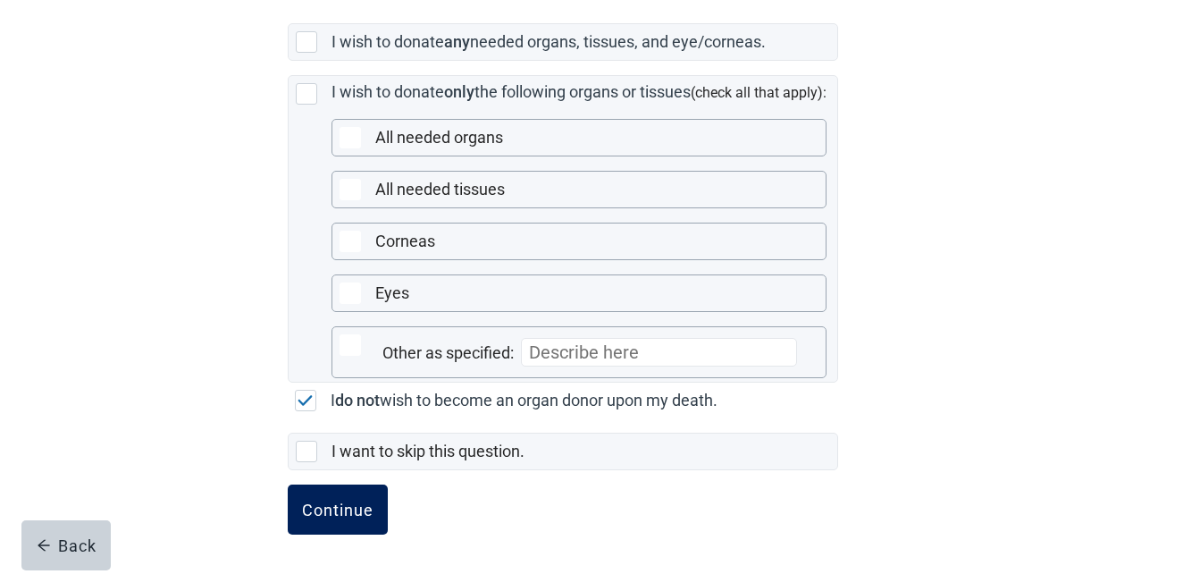
click at [356, 517] on div "Continue" at bounding box center [337, 509] width 71 height 18
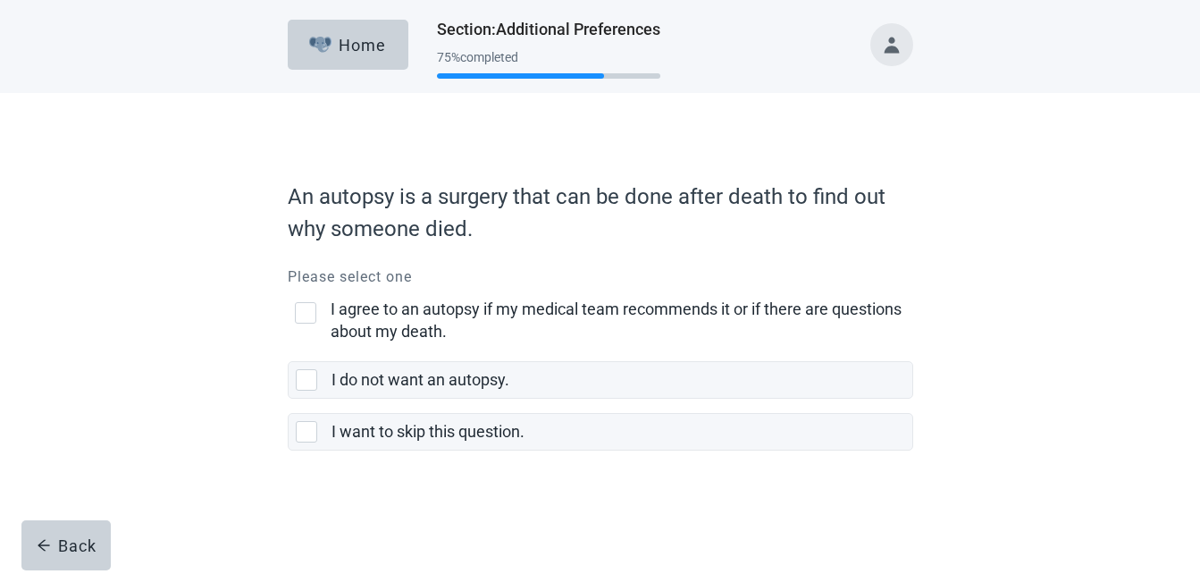
click at [356, 517] on form "An autopsy is a surgery that can be done after death to find out why someone di…" at bounding box center [600, 363] width 625 height 382
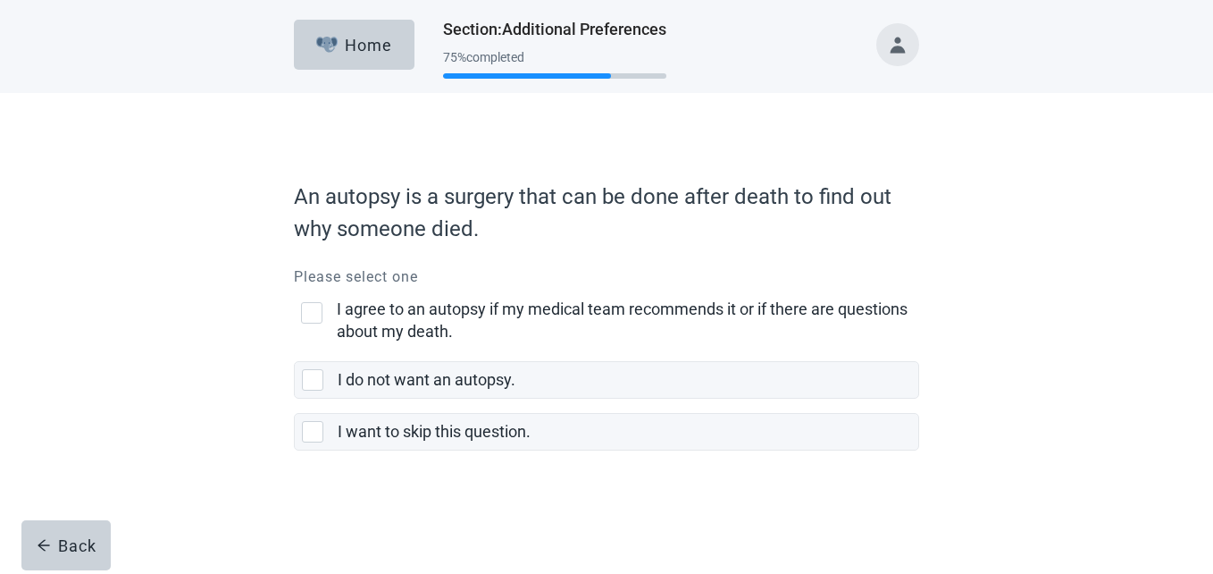
click at [312, 323] on div "I agree to an autopsy if my medical team recommends it or if there are question…" at bounding box center [311, 312] width 21 height 21
click at [295, 296] on input "I agree to an autopsy if my medical team recommends it or if there are question…" at bounding box center [294, 295] width 1 height 1
checkbox input "true"
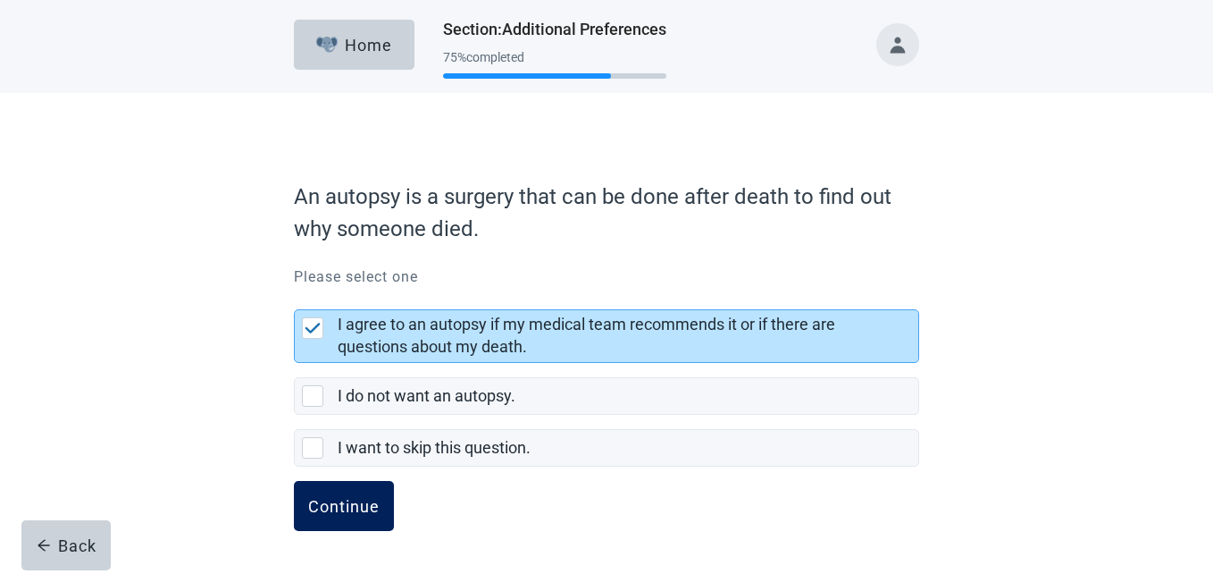
click at [315, 508] on div "Continue" at bounding box center [343, 506] width 71 height 18
